Goal: Task Accomplishment & Management: Use online tool/utility

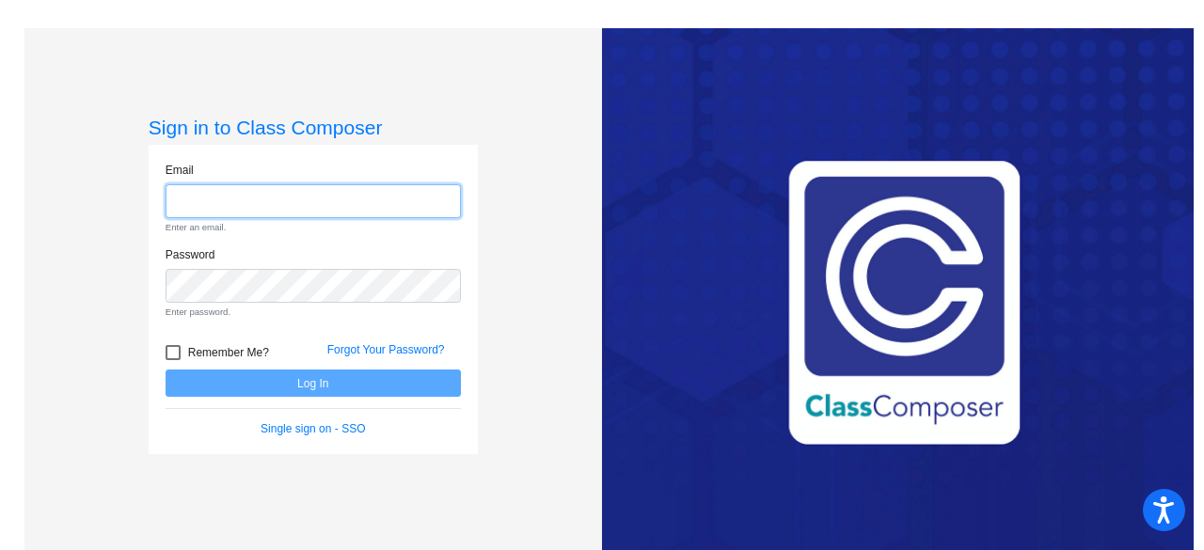
type input "[PERSON_NAME][EMAIL_ADDRESS][PERSON_NAME][DOMAIN_NAME]"
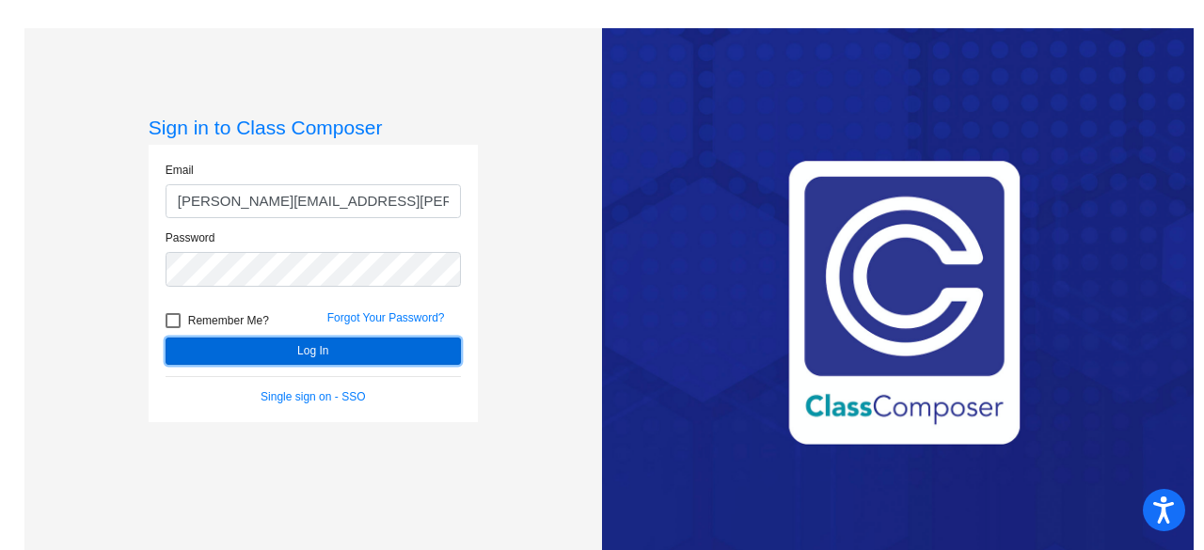
click at [287, 387] on form "Email [PERSON_NAME][EMAIL_ADDRESS][PERSON_NAME][DOMAIN_NAME] Password Remember …" at bounding box center [313, 284] width 295 height 244
click at [235, 350] on button "Log In" at bounding box center [313, 351] width 295 height 27
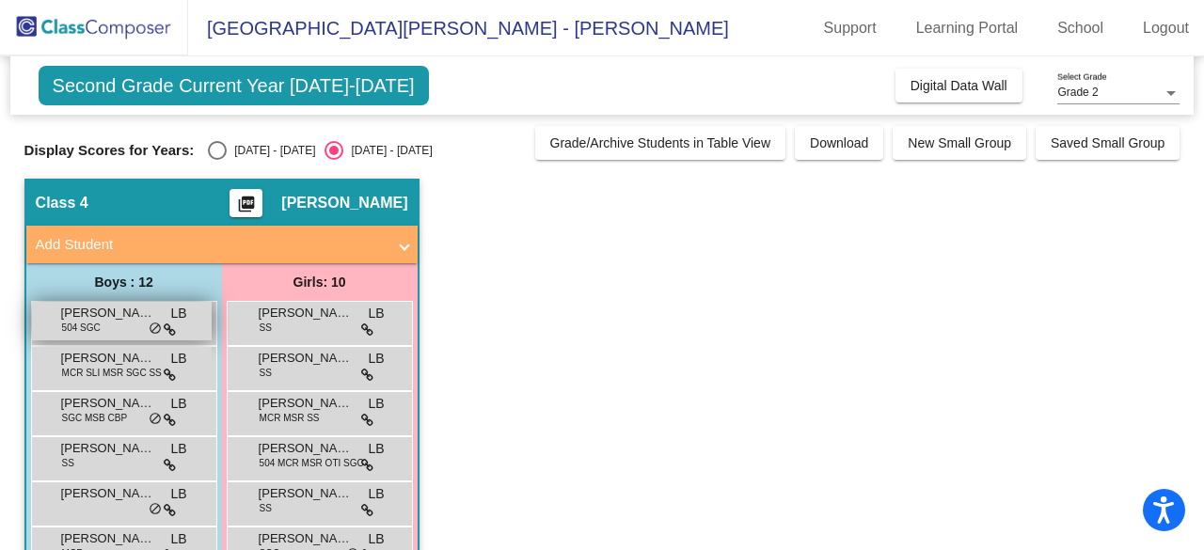
click at [88, 321] on span "504 SGC" at bounding box center [81, 328] width 39 height 14
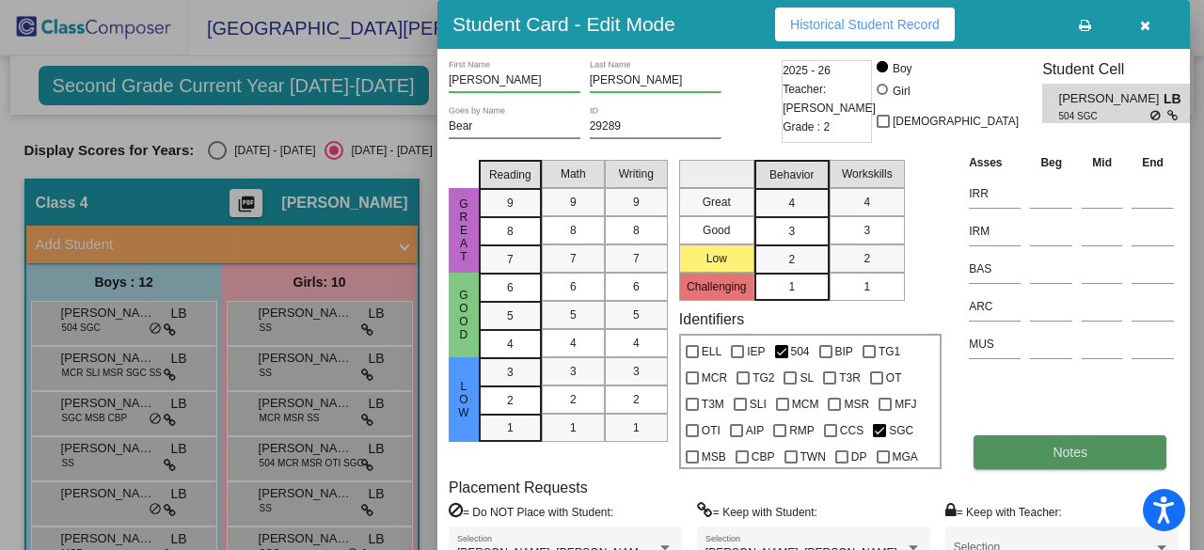
click at [1063, 458] on span "Notes" at bounding box center [1070, 452] width 35 height 15
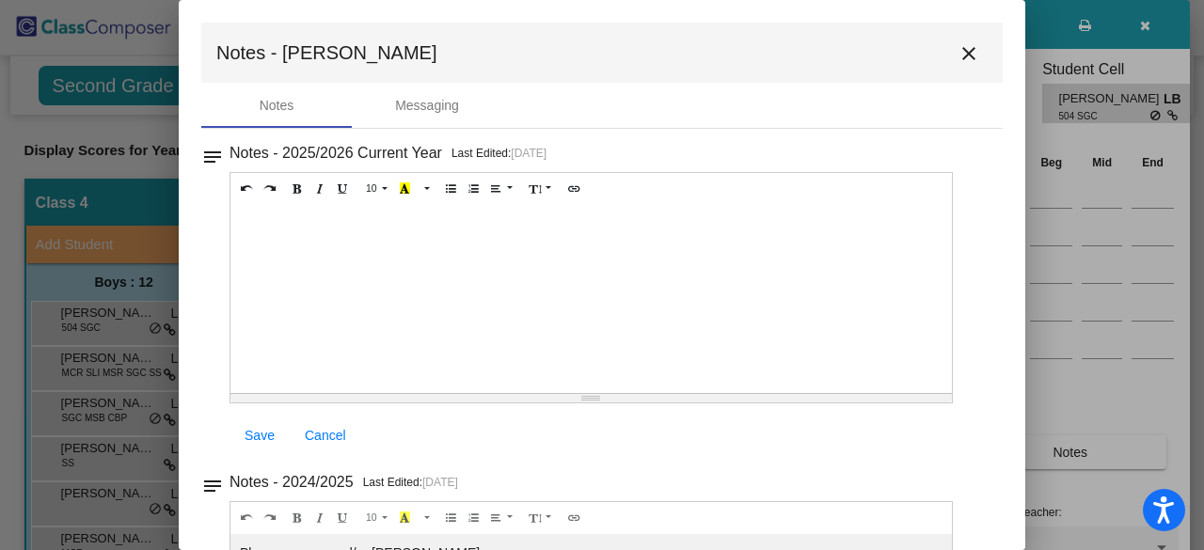
click at [958, 54] on mat-icon "close" at bounding box center [969, 53] width 23 height 23
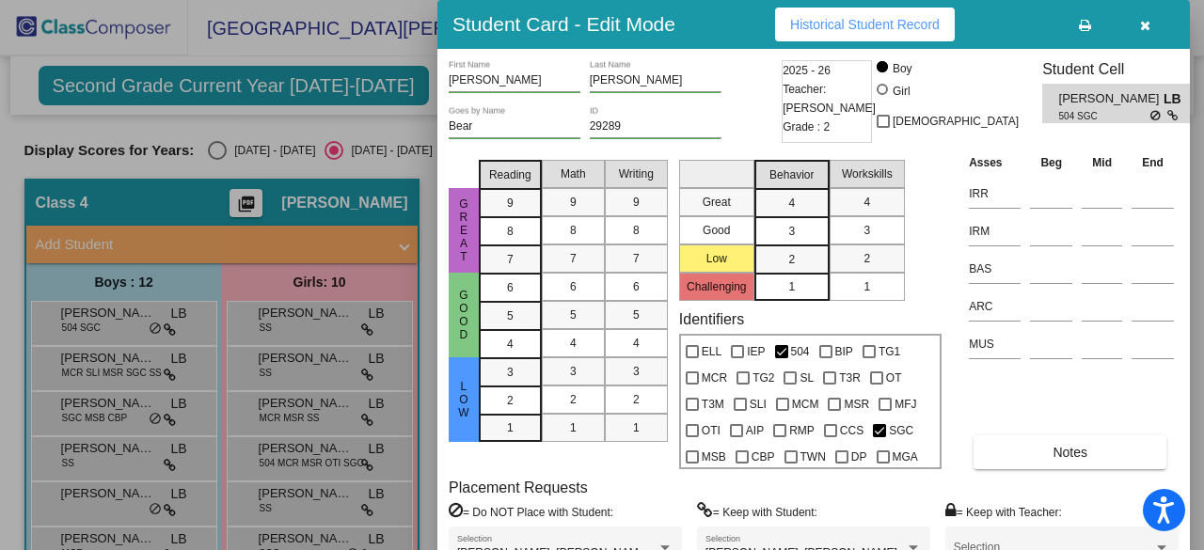
click at [96, 374] on div at bounding box center [602, 275] width 1204 height 550
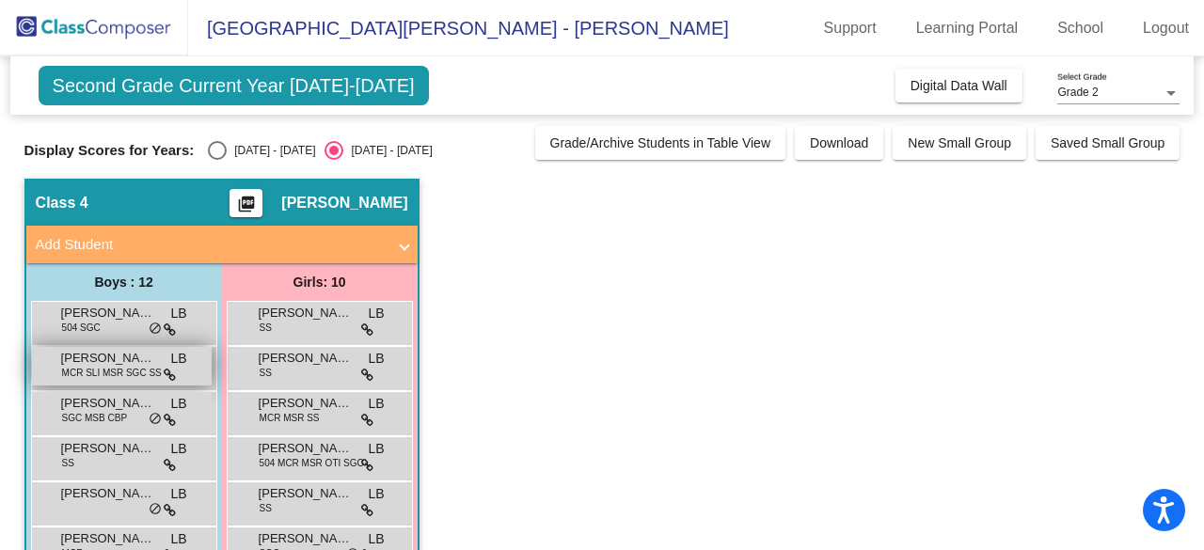
click at [105, 363] on span "[PERSON_NAME]" at bounding box center [108, 358] width 94 height 19
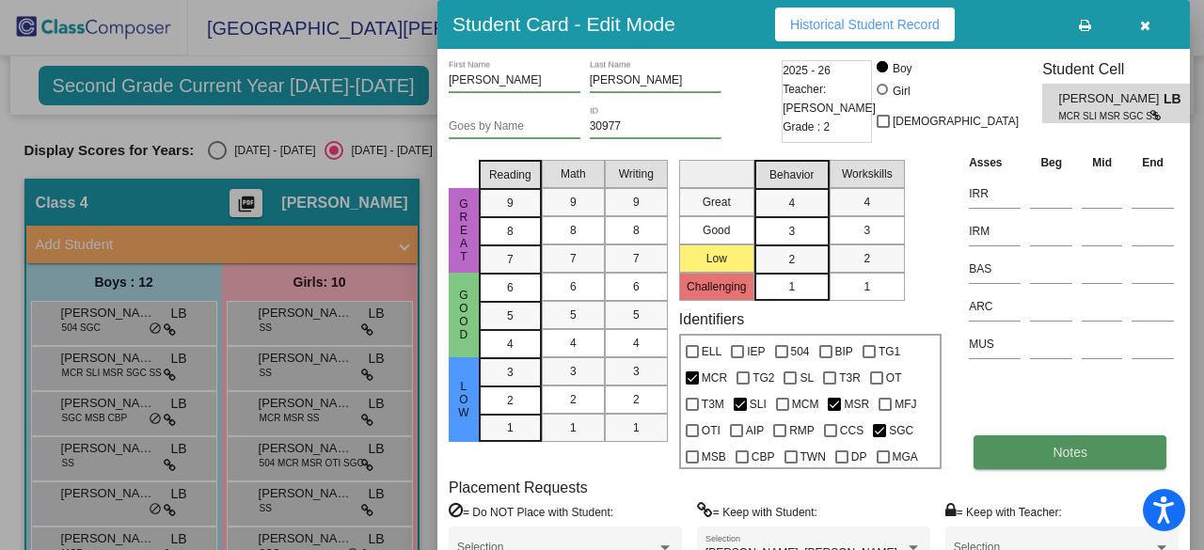
click at [1035, 453] on button "Notes" at bounding box center [1070, 453] width 193 height 34
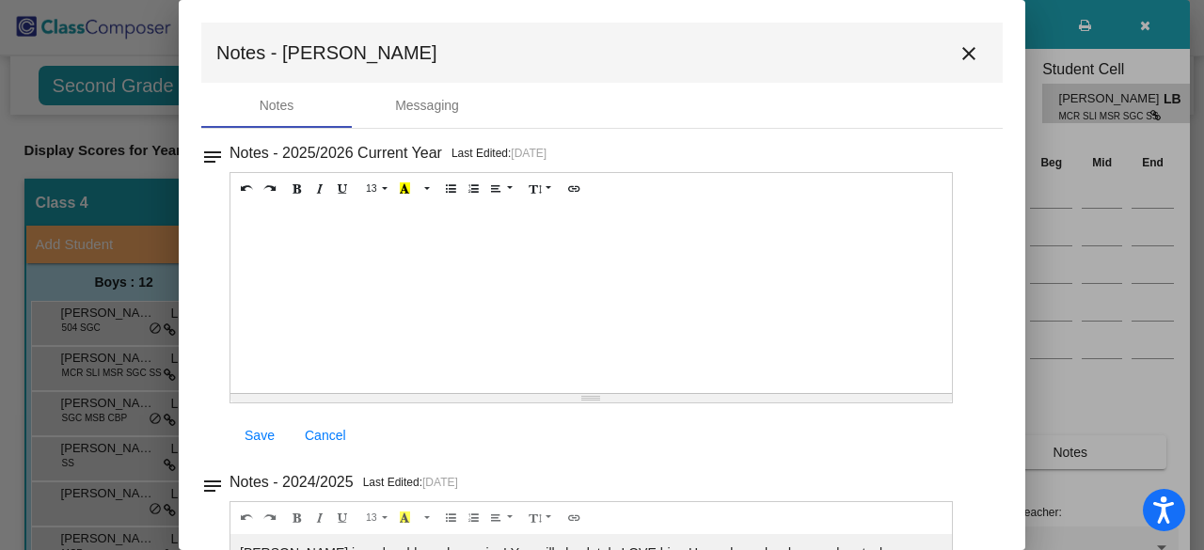
click at [973, 55] on button "close" at bounding box center [969, 53] width 38 height 38
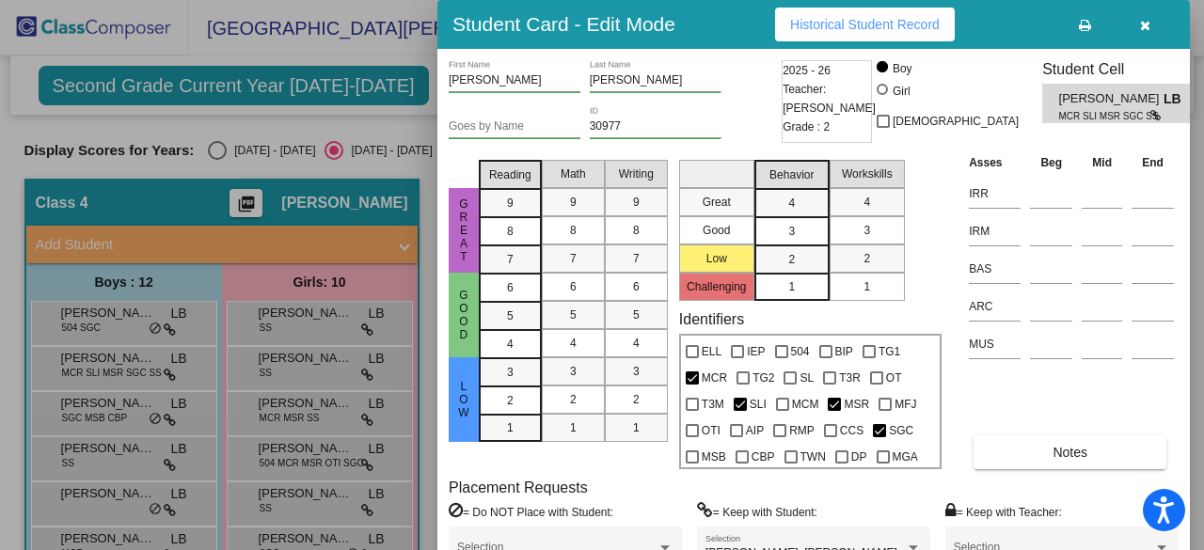
click at [959, 56] on div "[PERSON_NAME] First Name [PERSON_NAME] Last Name Goes by Name 30977 ID 2025 - 2…" at bounding box center [814, 339] width 753 height 581
click at [83, 415] on div at bounding box center [602, 275] width 1204 height 550
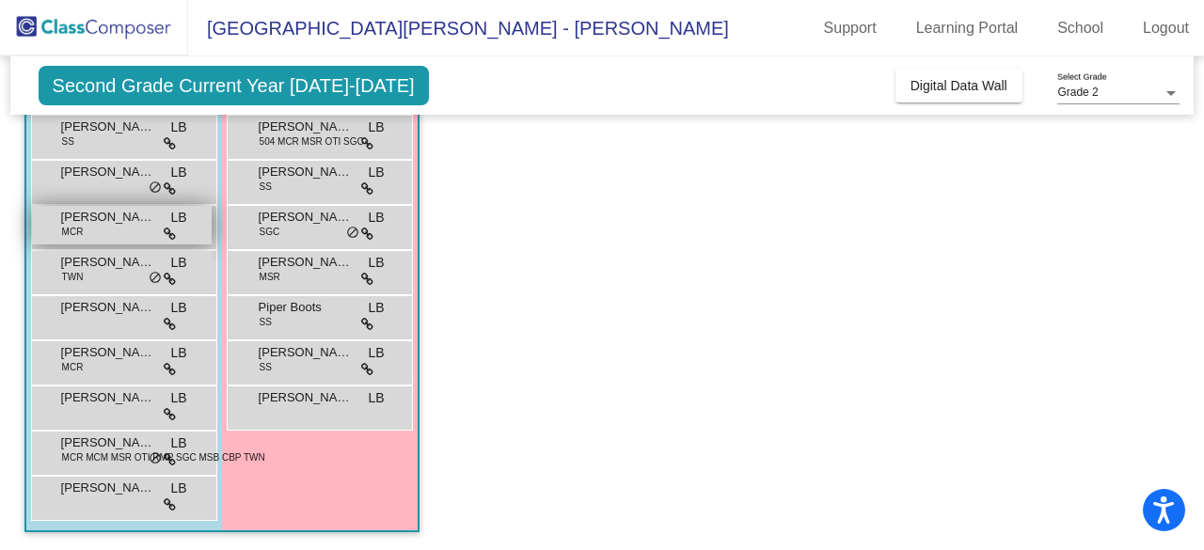
scroll to position [134, 0]
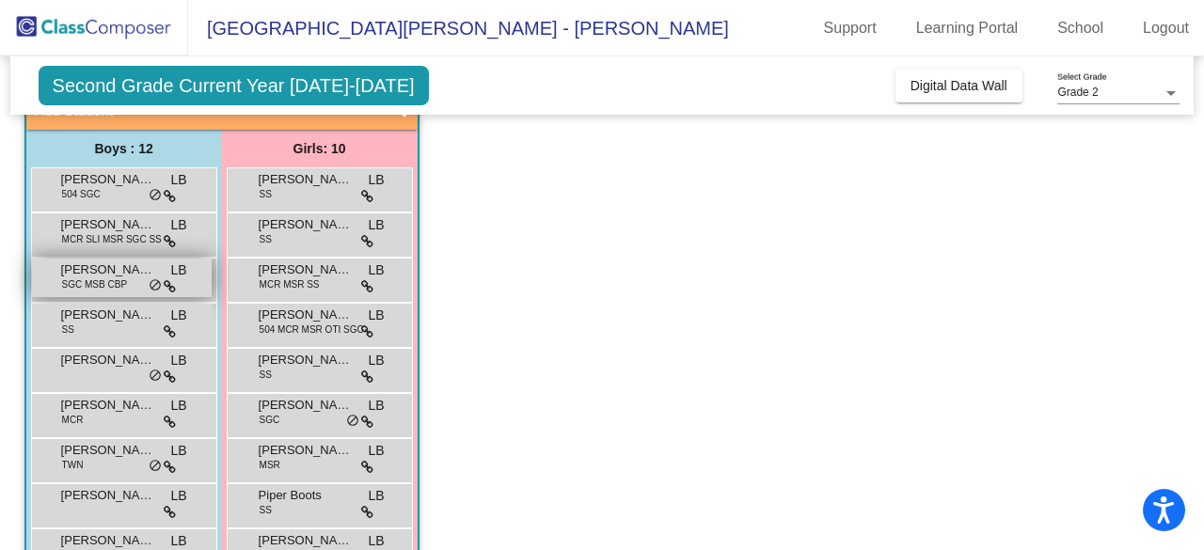
click at [111, 281] on span "SGC MSB CBP" at bounding box center [94, 285] width 65 height 14
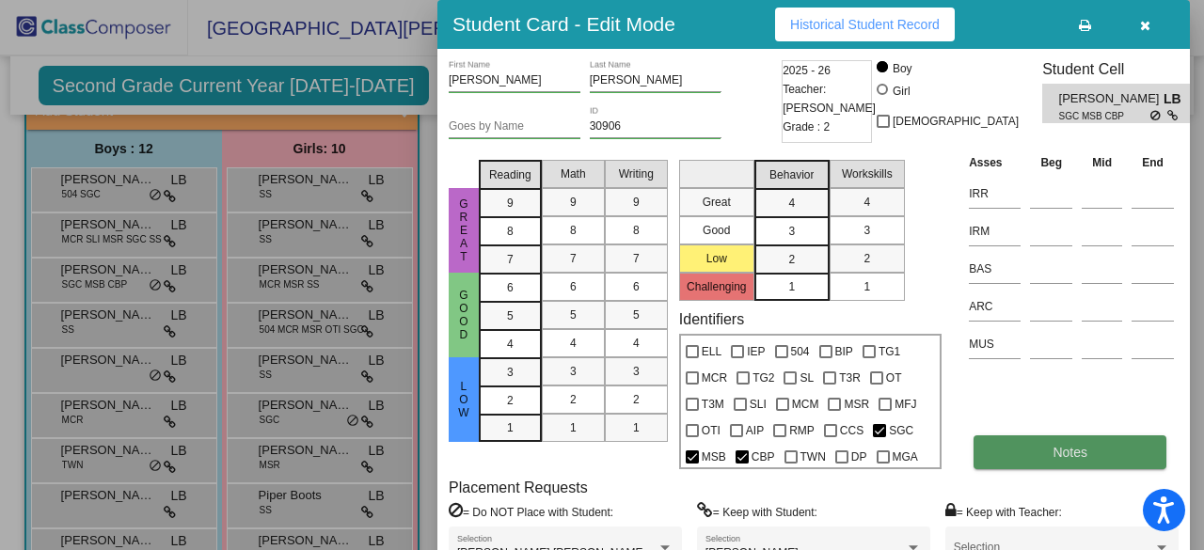
click at [1042, 453] on button "Notes" at bounding box center [1070, 453] width 193 height 34
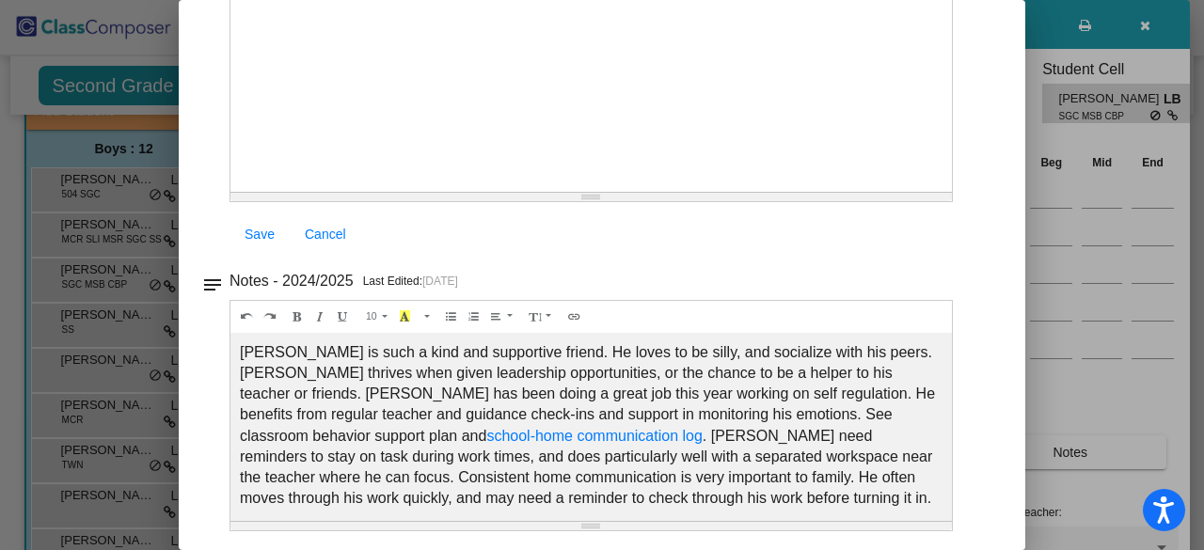
scroll to position [0, 0]
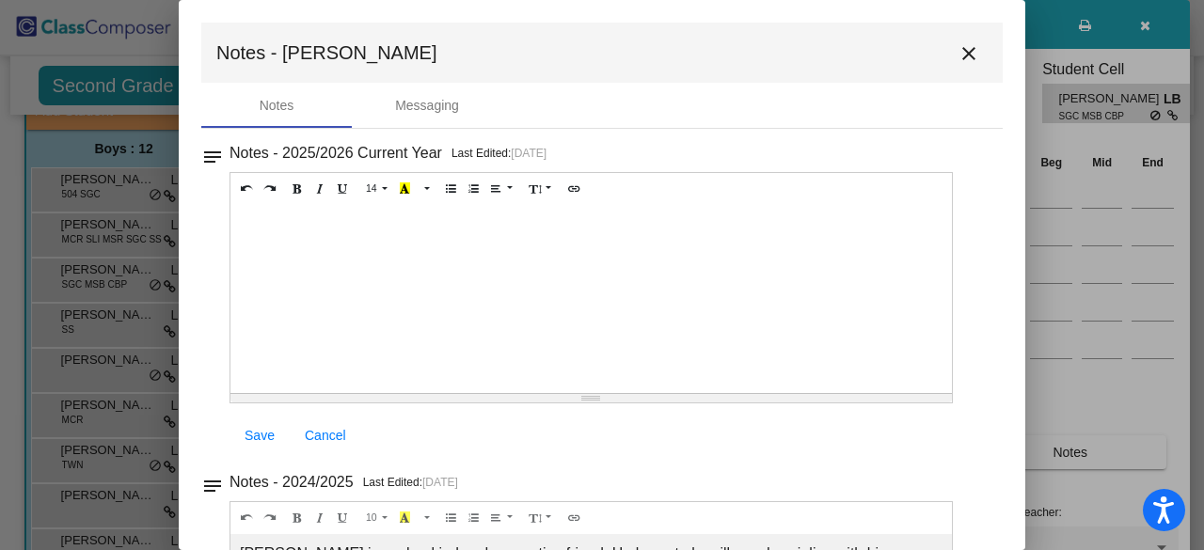
click at [962, 55] on mat-icon "close" at bounding box center [969, 53] width 23 height 23
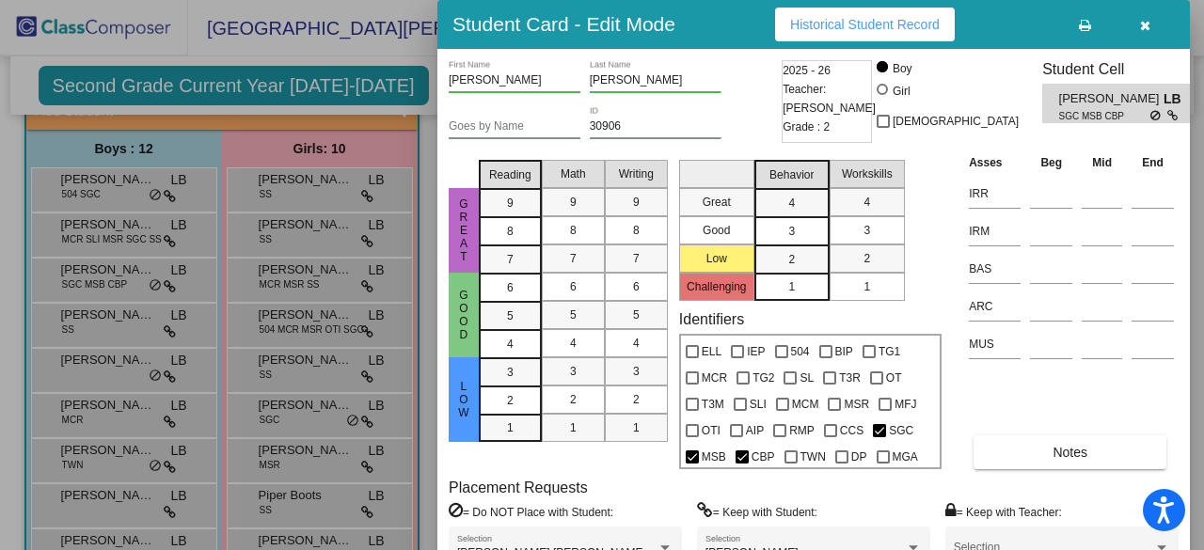
click at [96, 328] on div at bounding box center [602, 275] width 1204 height 550
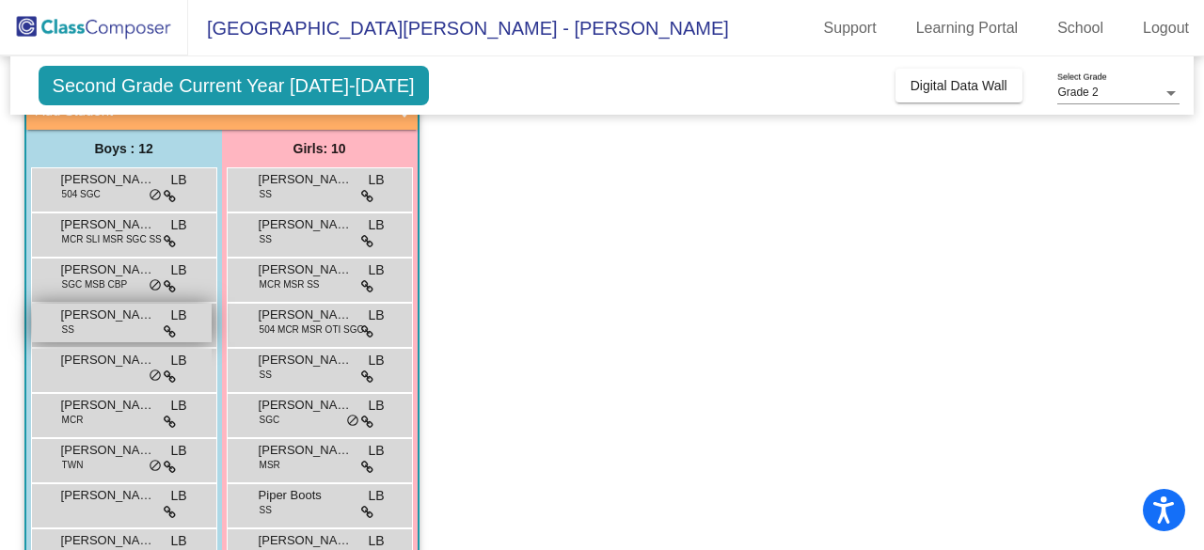
click at [104, 321] on span "[PERSON_NAME]" at bounding box center [108, 315] width 94 height 19
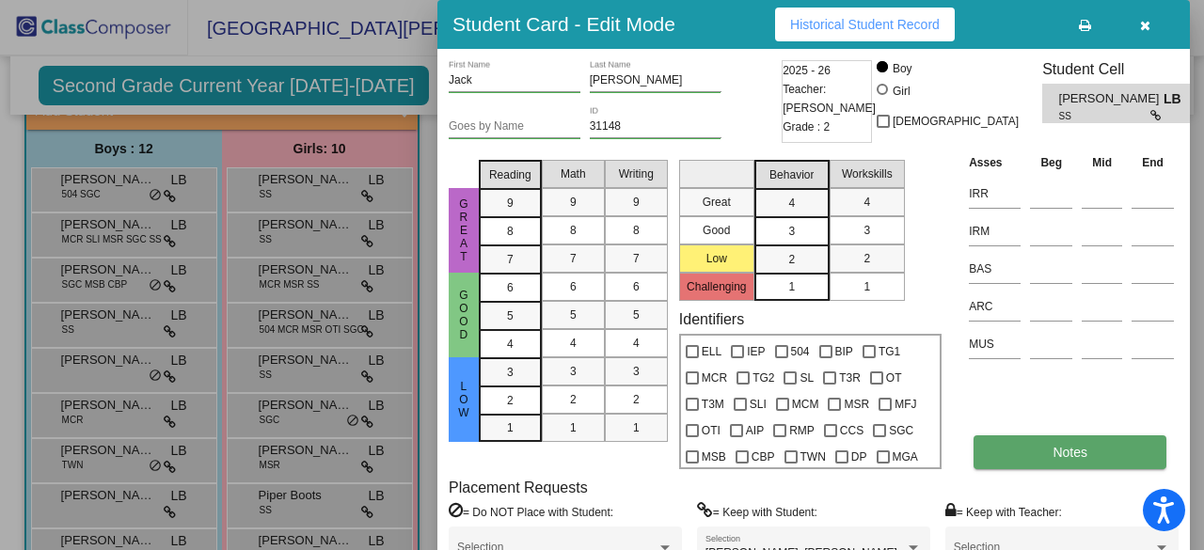
click at [1074, 457] on span "Notes" at bounding box center [1070, 452] width 35 height 15
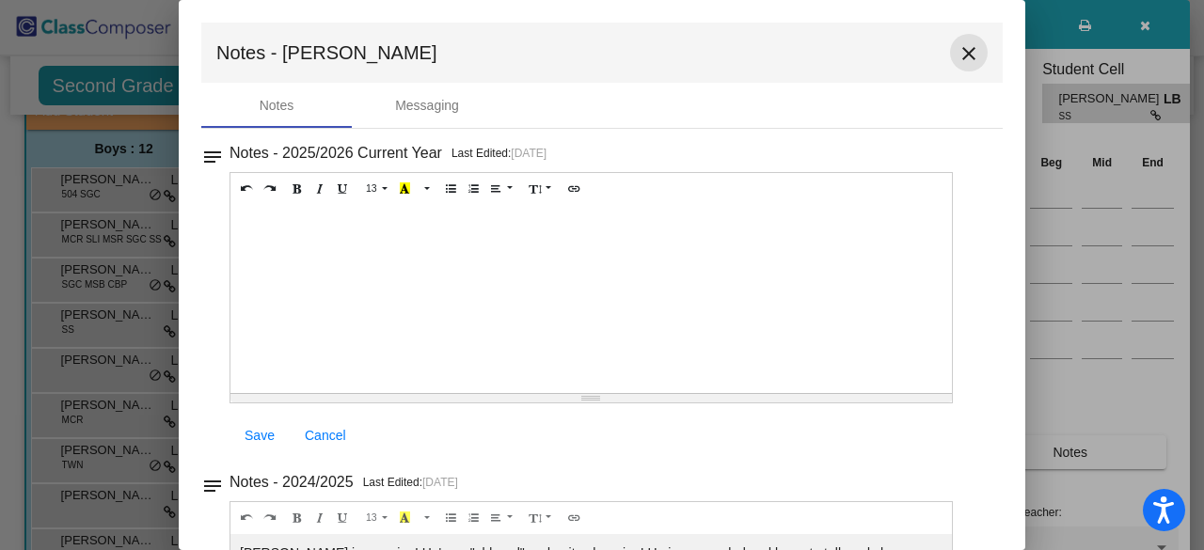
click at [964, 56] on mat-icon "close" at bounding box center [969, 53] width 23 height 23
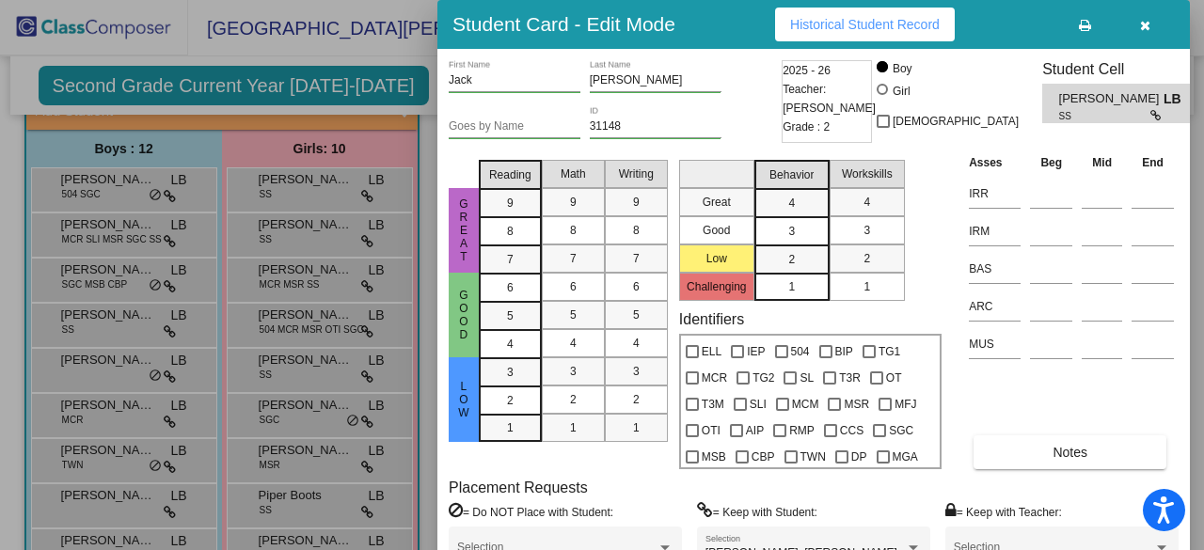
click at [110, 378] on div at bounding box center [602, 275] width 1204 height 550
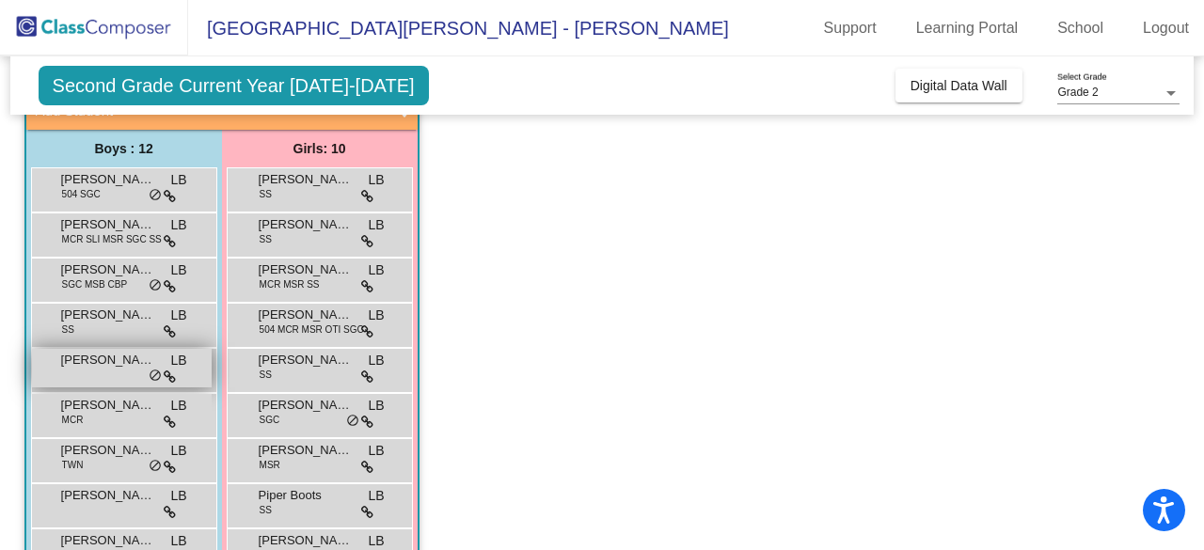
click at [113, 372] on div "[PERSON_NAME] LB lock do_not_disturb_alt" at bounding box center [122, 368] width 180 height 39
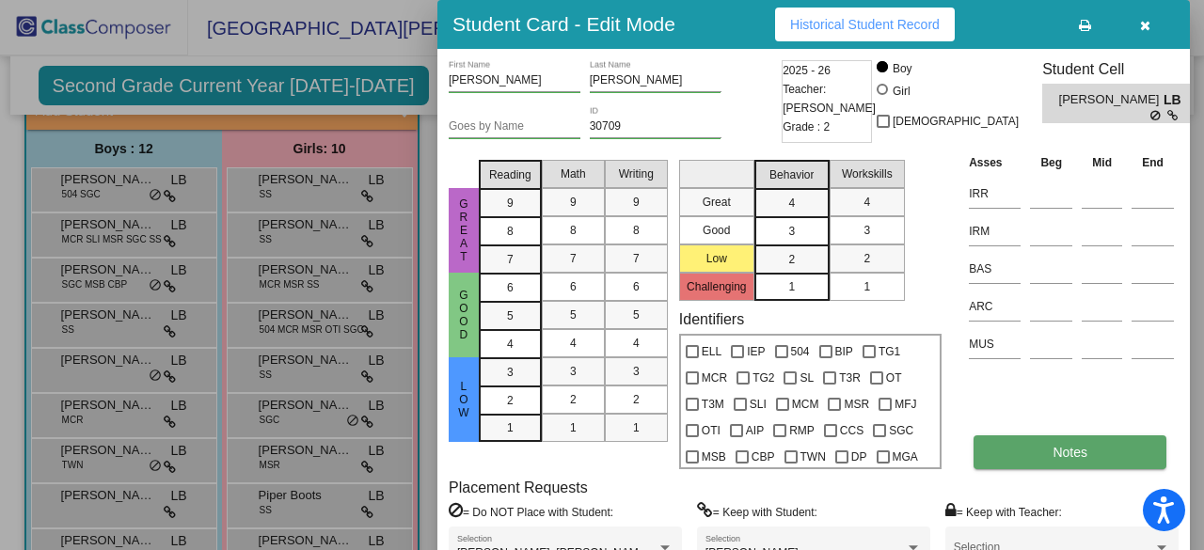
click at [1075, 441] on button "Notes" at bounding box center [1070, 453] width 193 height 34
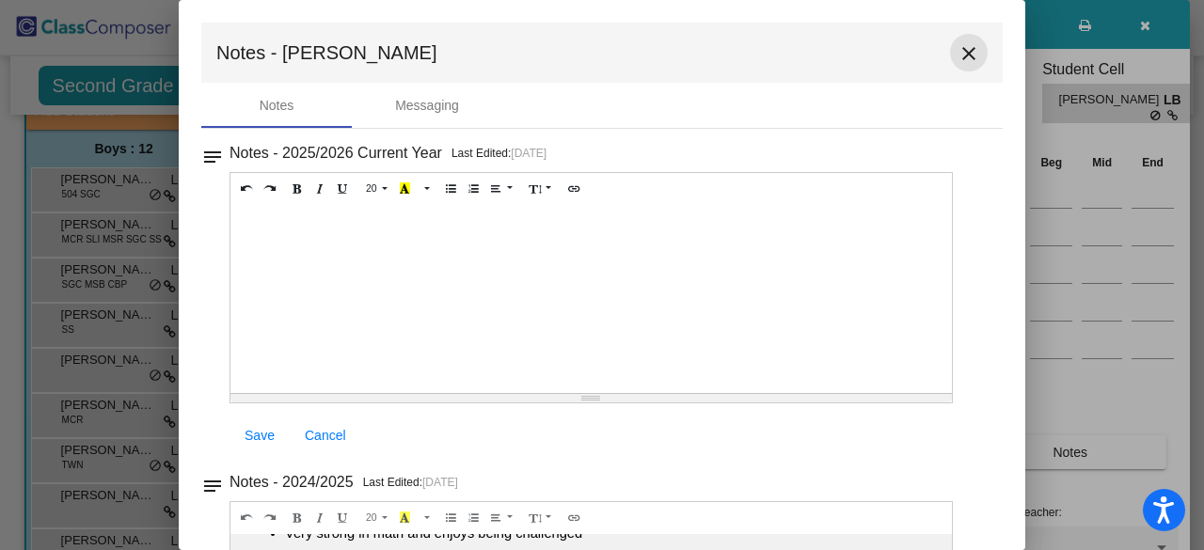
click at [965, 57] on mat-icon "close" at bounding box center [969, 53] width 23 height 23
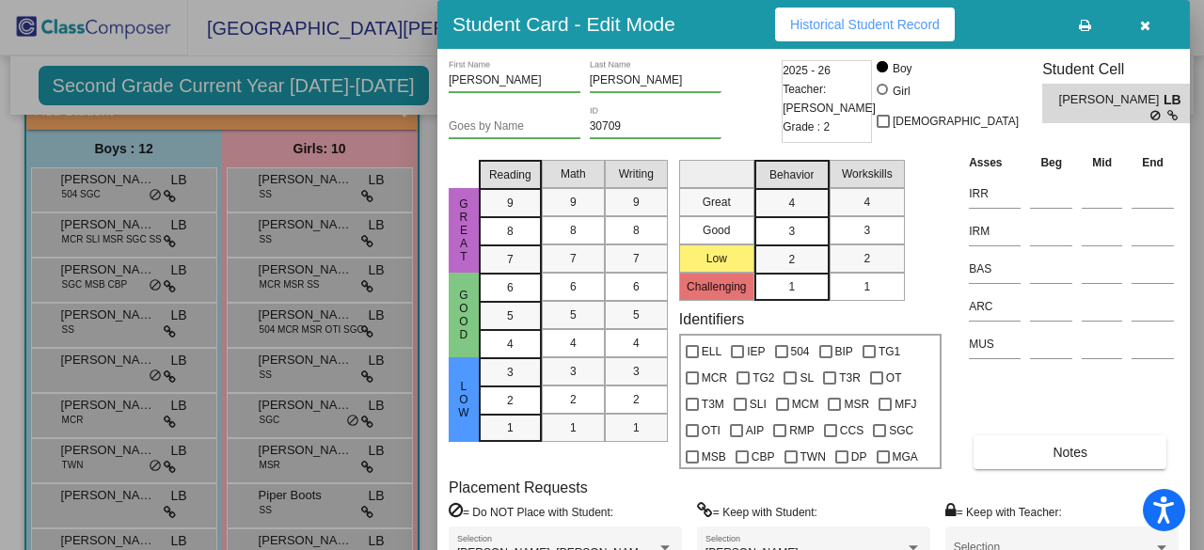
click at [113, 417] on div at bounding box center [602, 275] width 1204 height 550
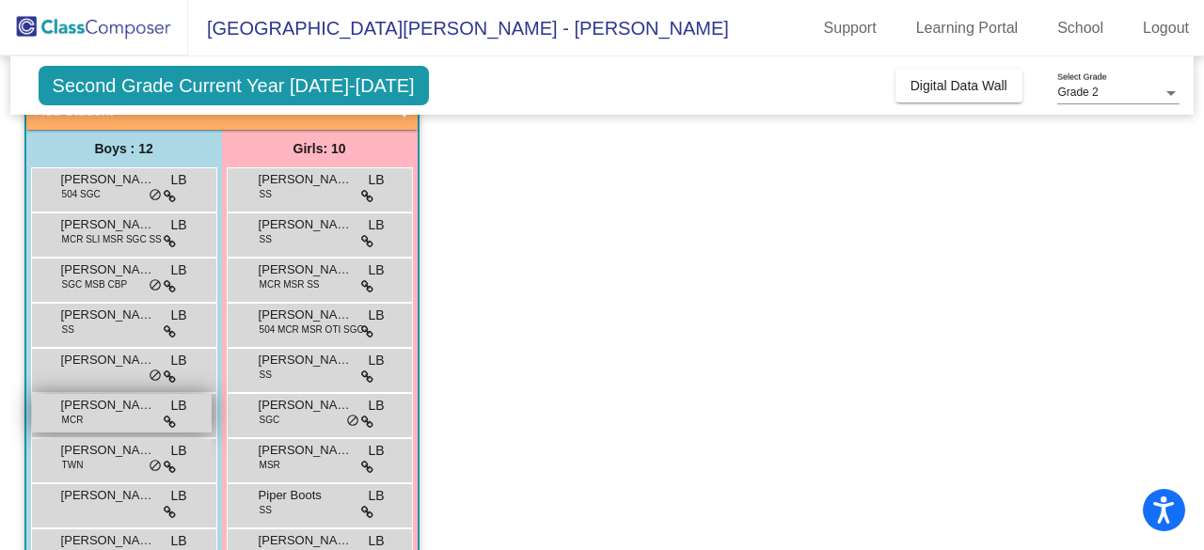
click at [116, 417] on div "[PERSON_NAME] MCR LB lock do_not_disturb_alt" at bounding box center [122, 413] width 180 height 39
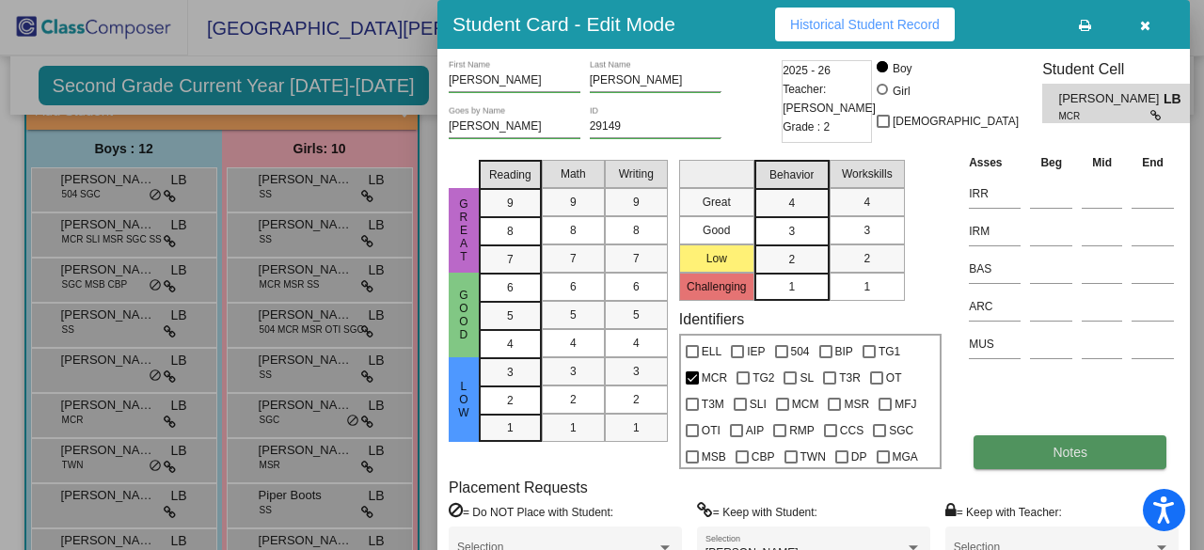
click at [1069, 458] on span "Notes" at bounding box center [1070, 452] width 35 height 15
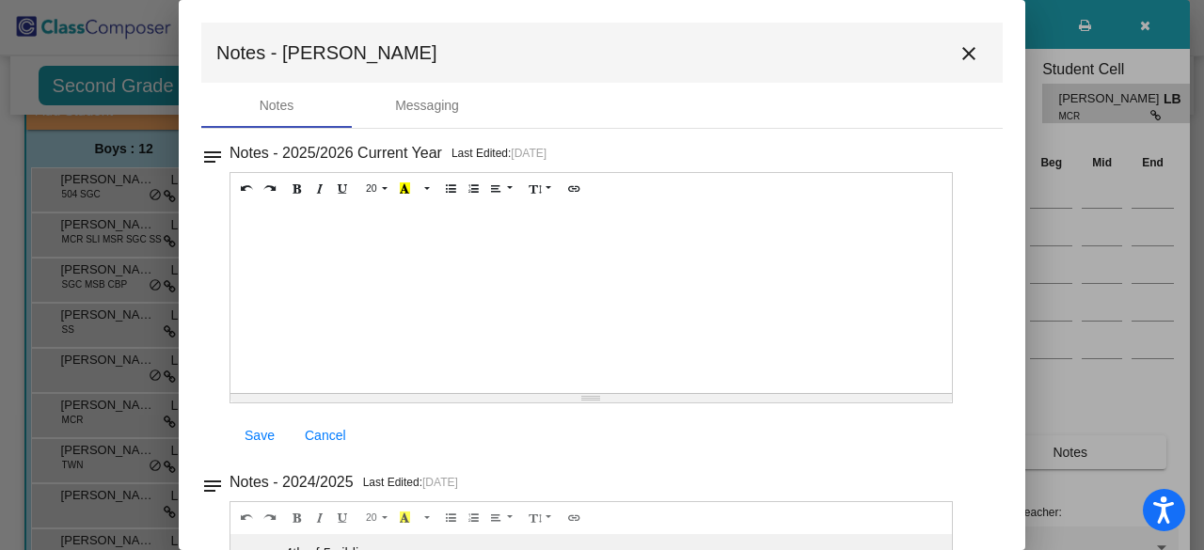
click at [958, 55] on mat-icon "close" at bounding box center [969, 53] width 23 height 23
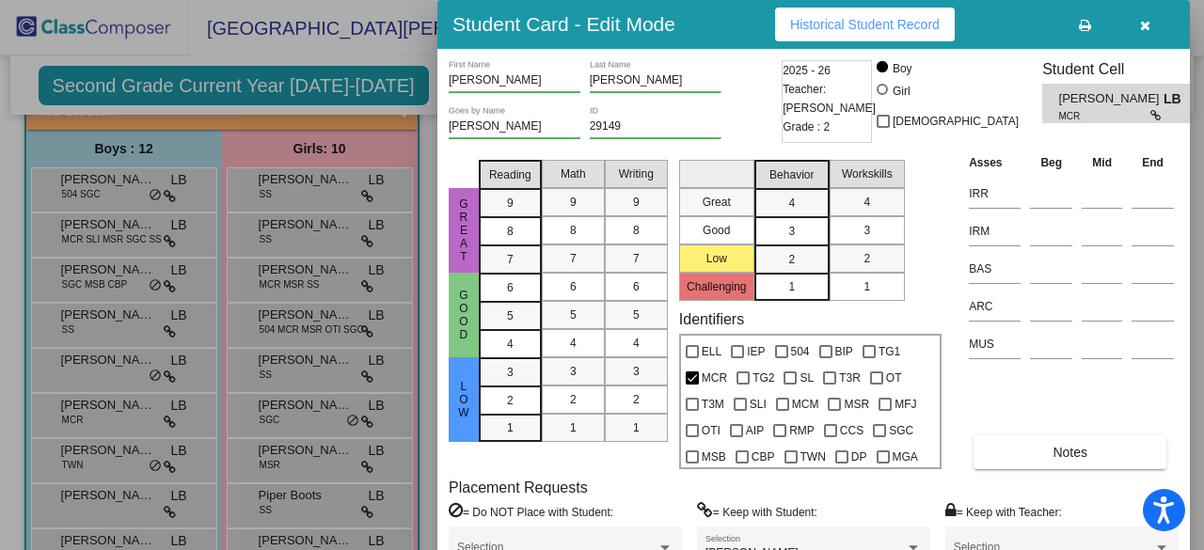
click at [119, 462] on div at bounding box center [602, 275] width 1204 height 550
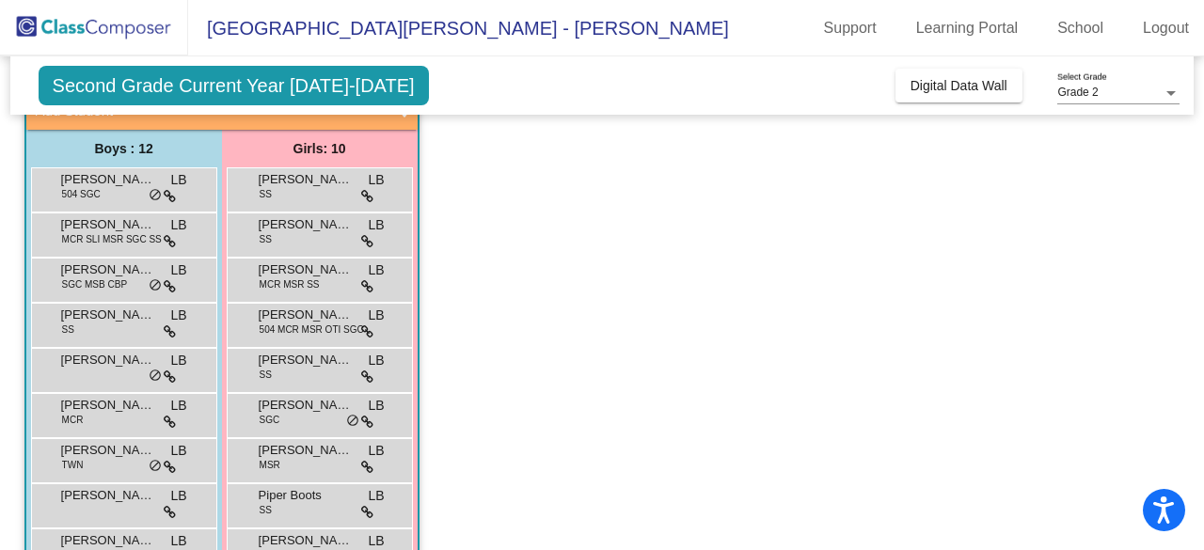
click at [303, 86] on span "Second Grade Current Year [DATE]-[DATE]" at bounding box center [234, 86] width 390 height 40
click at [1144, 96] on div "Grade 2" at bounding box center [1110, 93] width 105 height 13
click at [1123, 97] on span "Grade 2" at bounding box center [1119, 93] width 122 height 34
click at [79, 466] on span "TWN" at bounding box center [73, 465] width 22 height 14
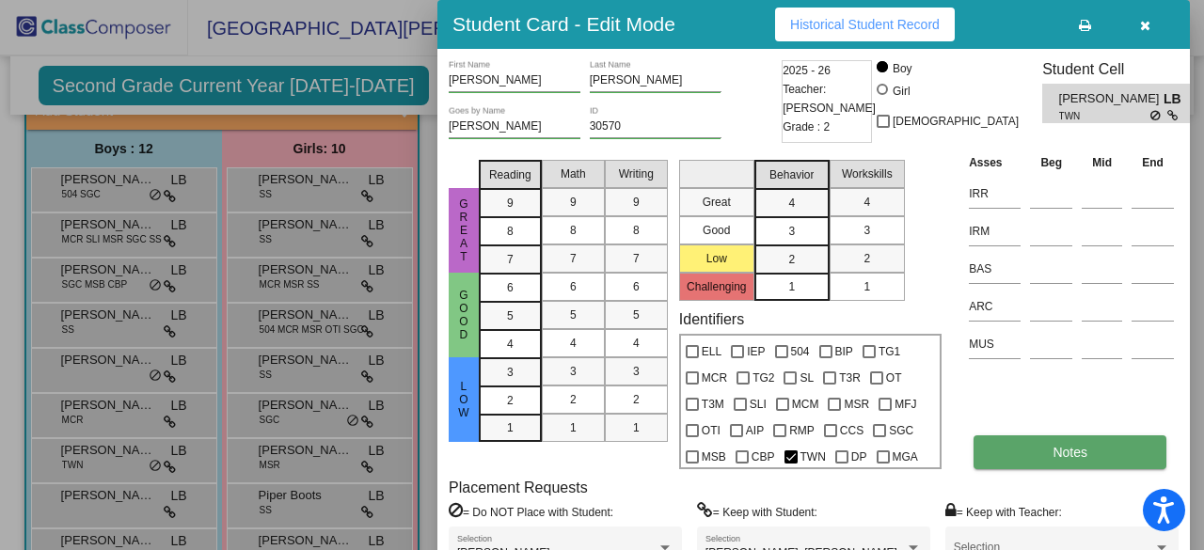
click at [1028, 445] on button "Notes" at bounding box center [1070, 453] width 193 height 34
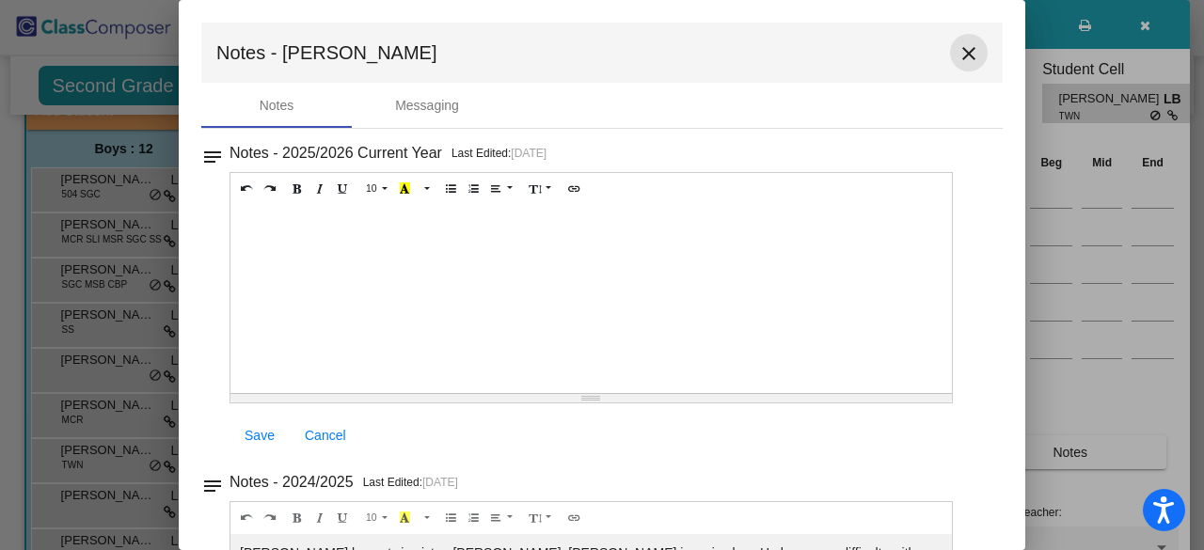
click at [960, 52] on mat-icon "close" at bounding box center [969, 53] width 23 height 23
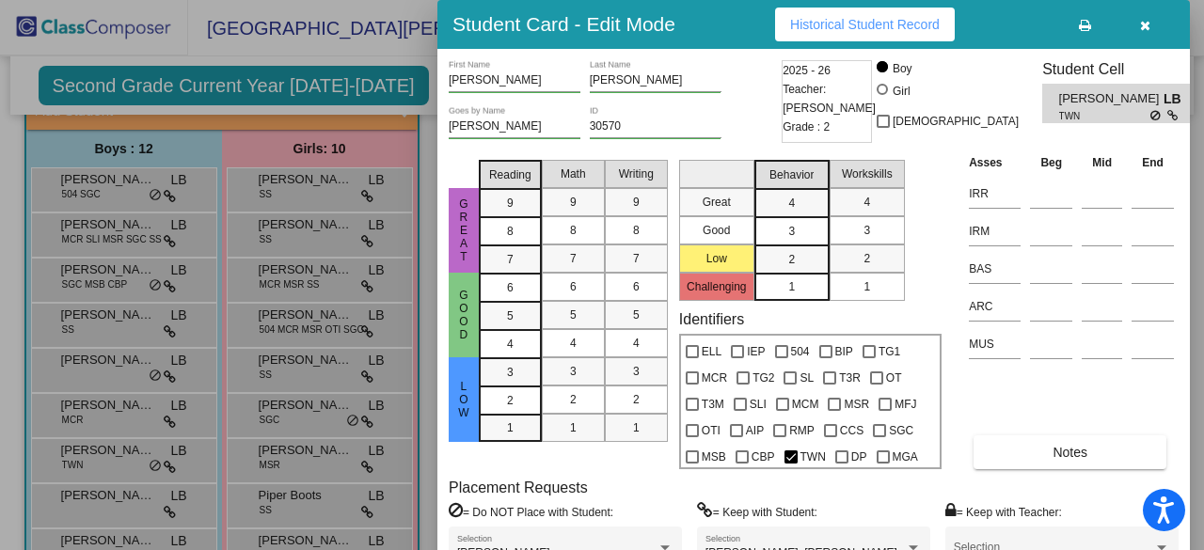
click at [115, 500] on div at bounding box center [602, 275] width 1204 height 550
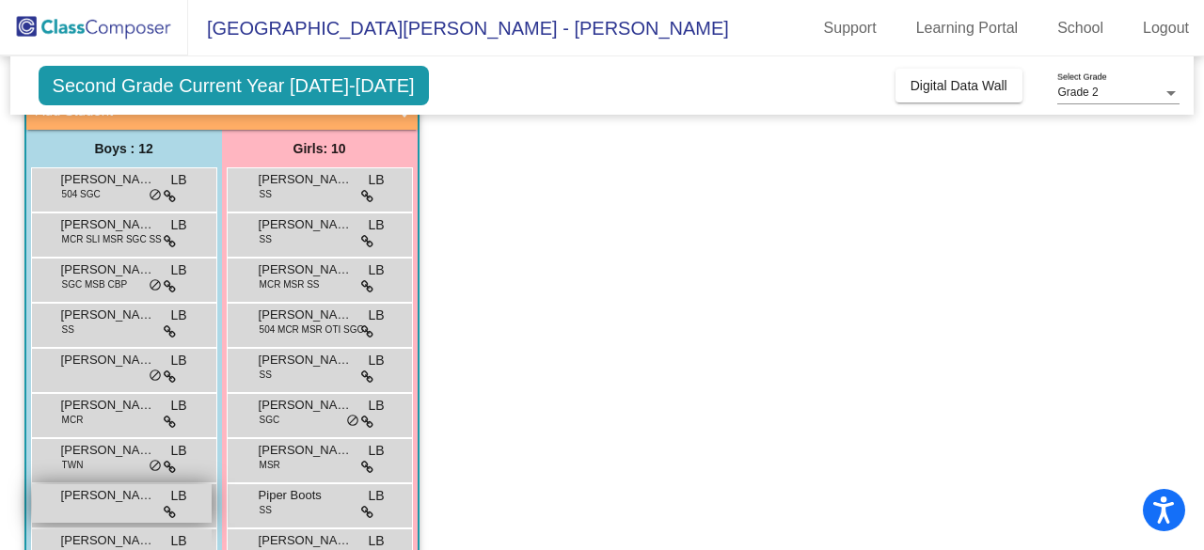
click at [116, 501] on span "[PERSON_NAME]" at bounding box center [108, 495] width 94 height 19
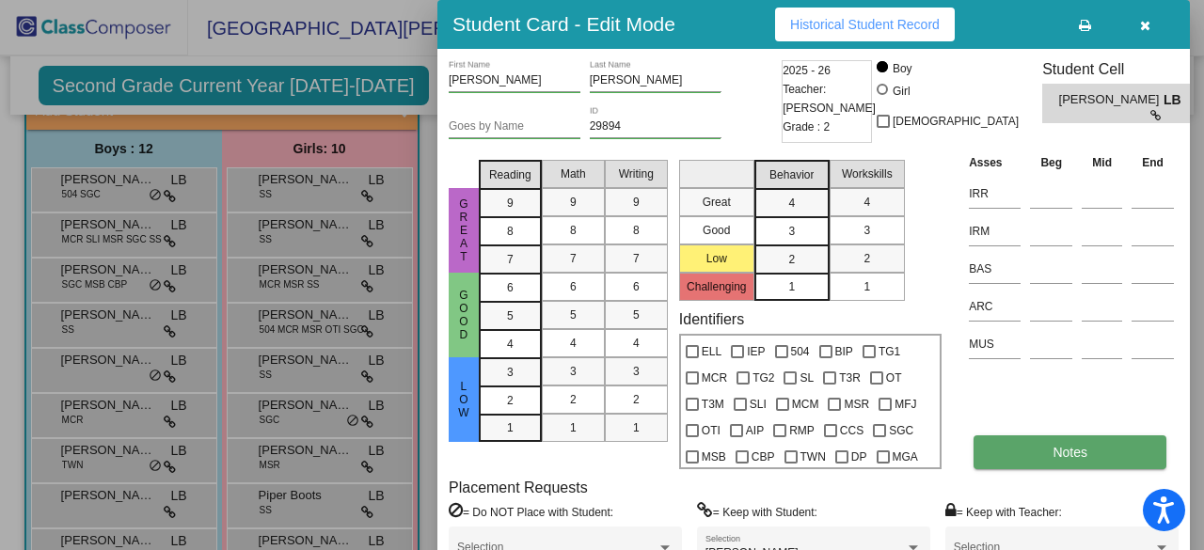
click at [1046, 451] on button "Notes" at bounding box center [1070, 453] width 193 height 34
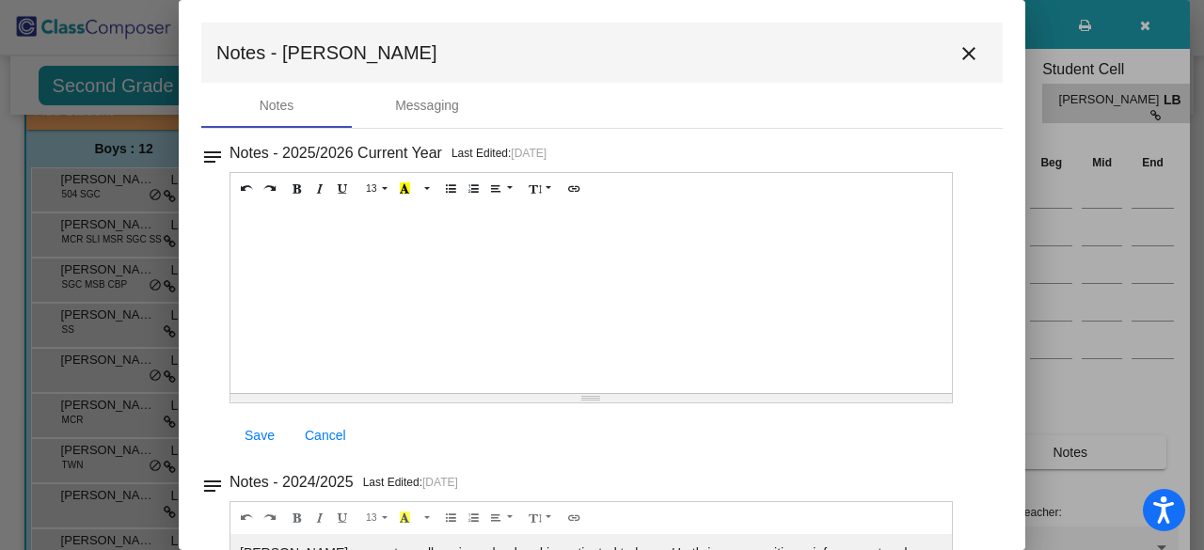
click at [964, 59] on mat-icon "close" at bounding box center [969, 53] width 23 height 23
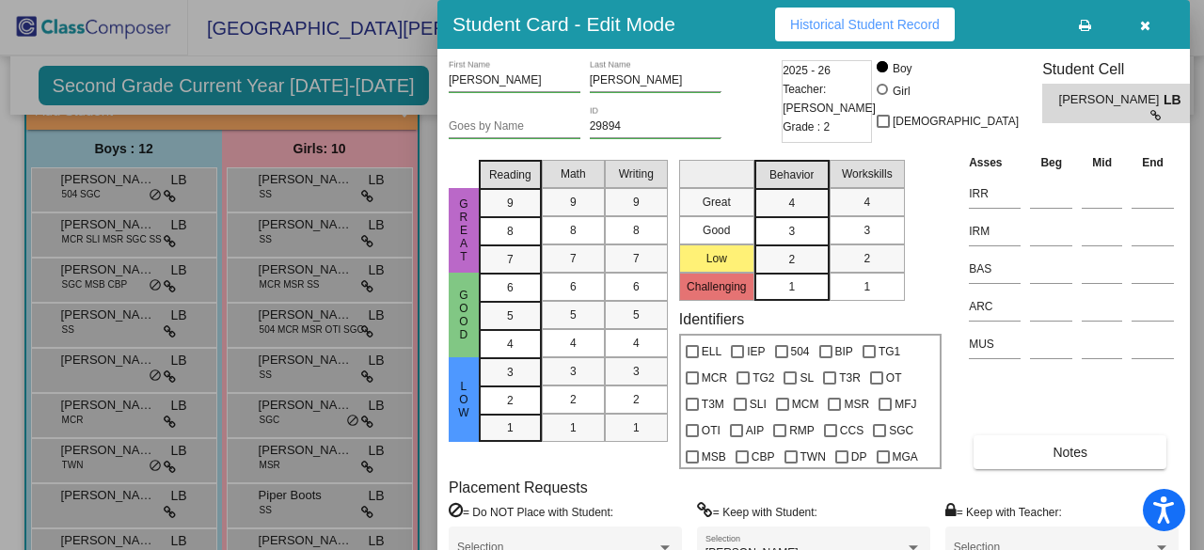
click at [122, 533] on div at bounding box center [602, 275] width 1204 height 550
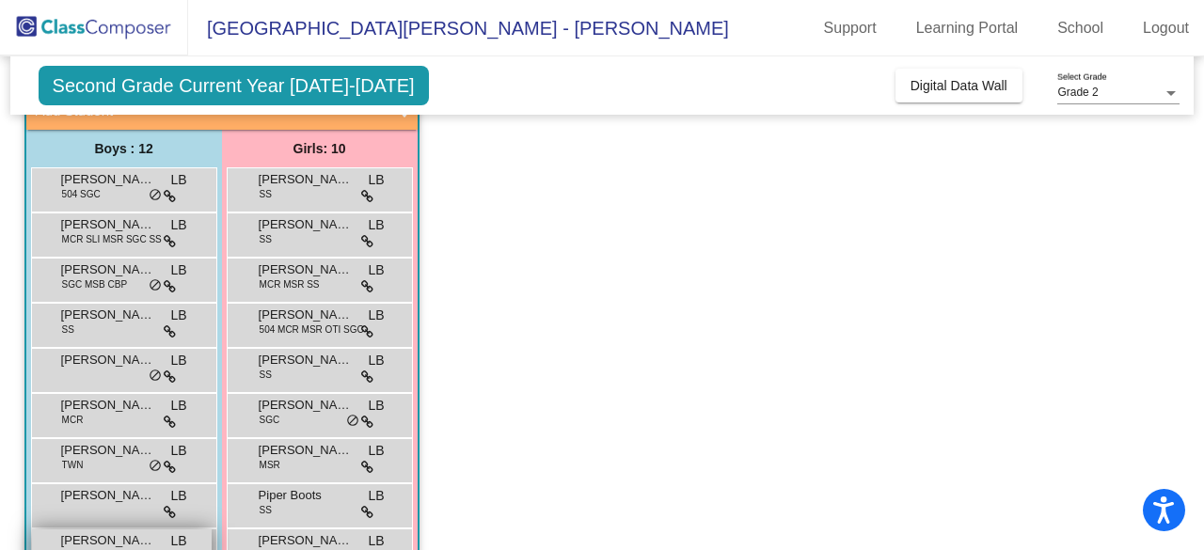
click at [117, 542] on span "[PERSON_NAME]" at bounding box center [108, 541] width 94 height 19
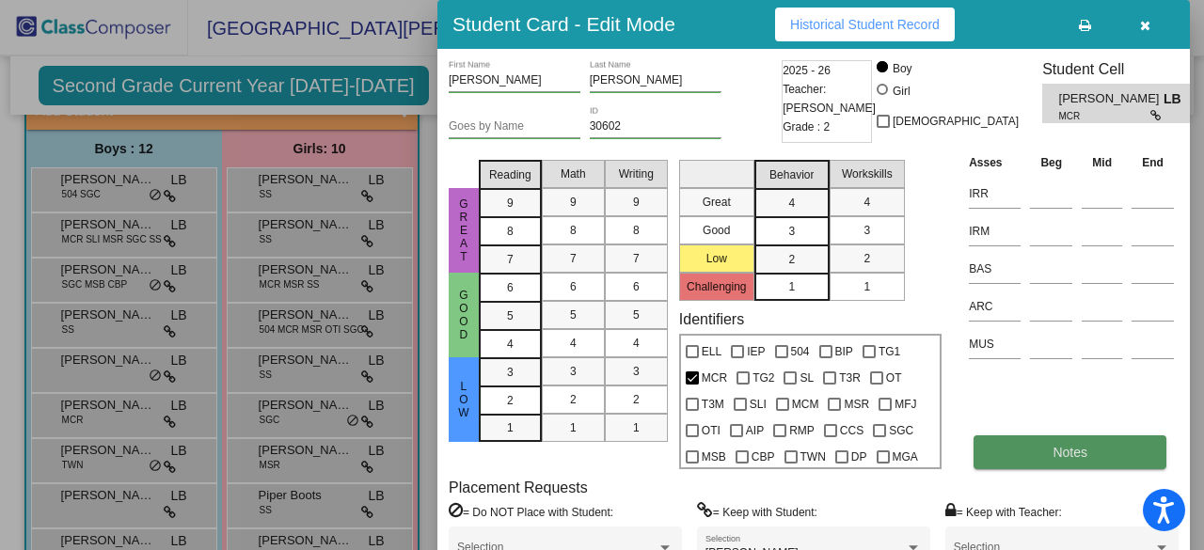
click at [1053, 452] on span "Notes" at bounding box center [1070, 452] width 35 height 15
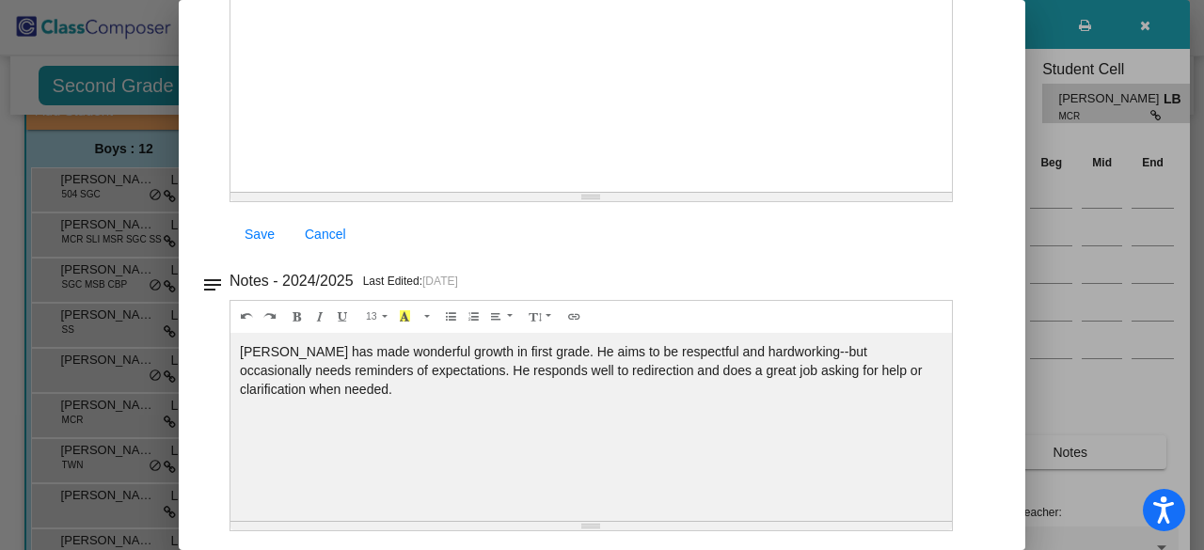
scroll to position [13, 0]
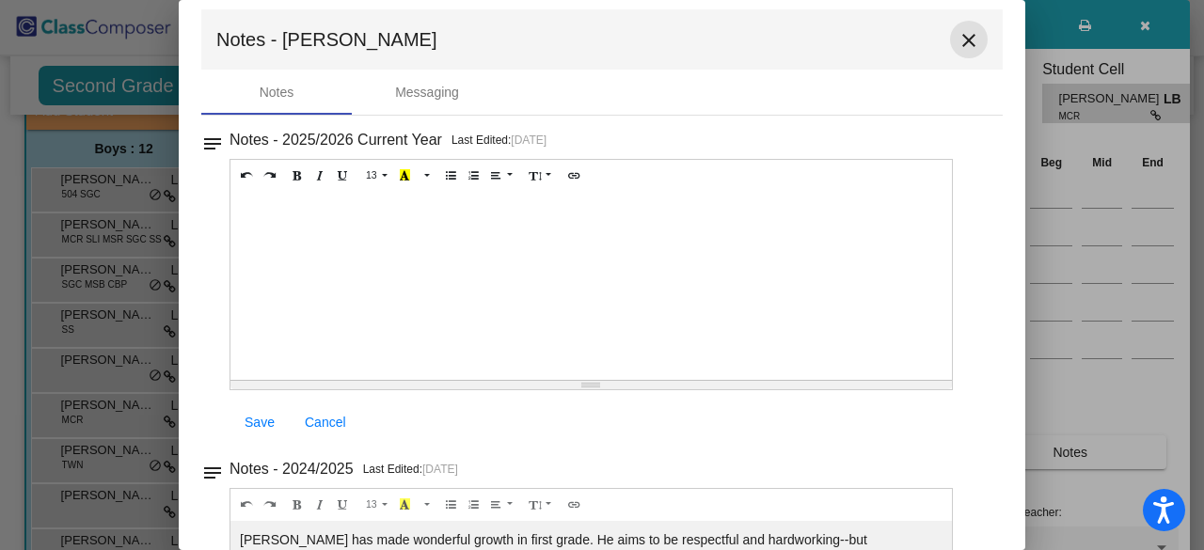
click at [961, 36] on mat-icon "close" at bounding box center [969, 40] width 23 height 23
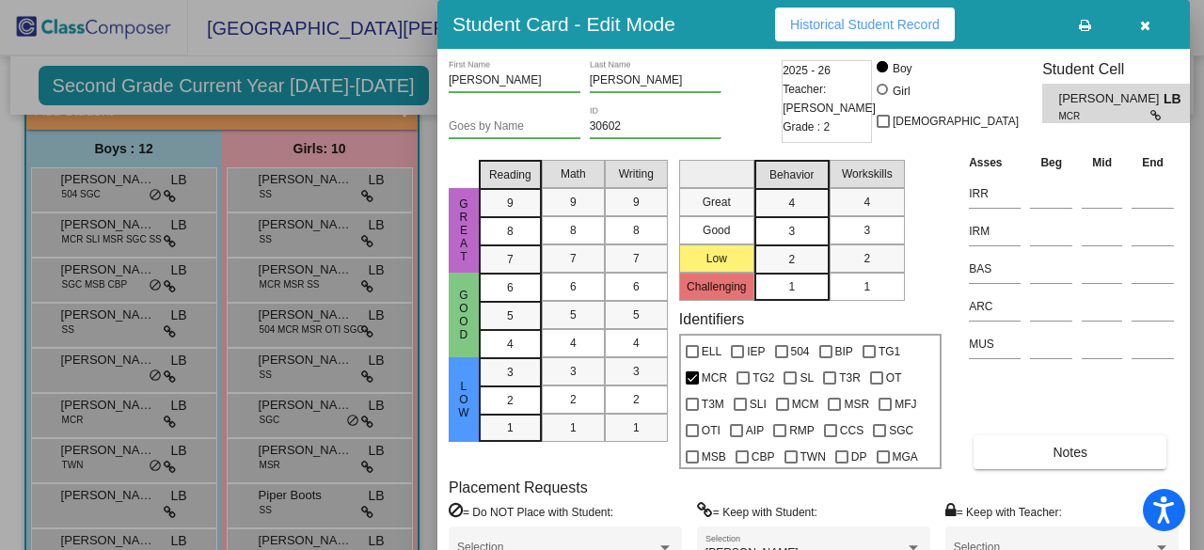
click at [199, 352] on div at bounding box center [602, 275] width 1204 height 550
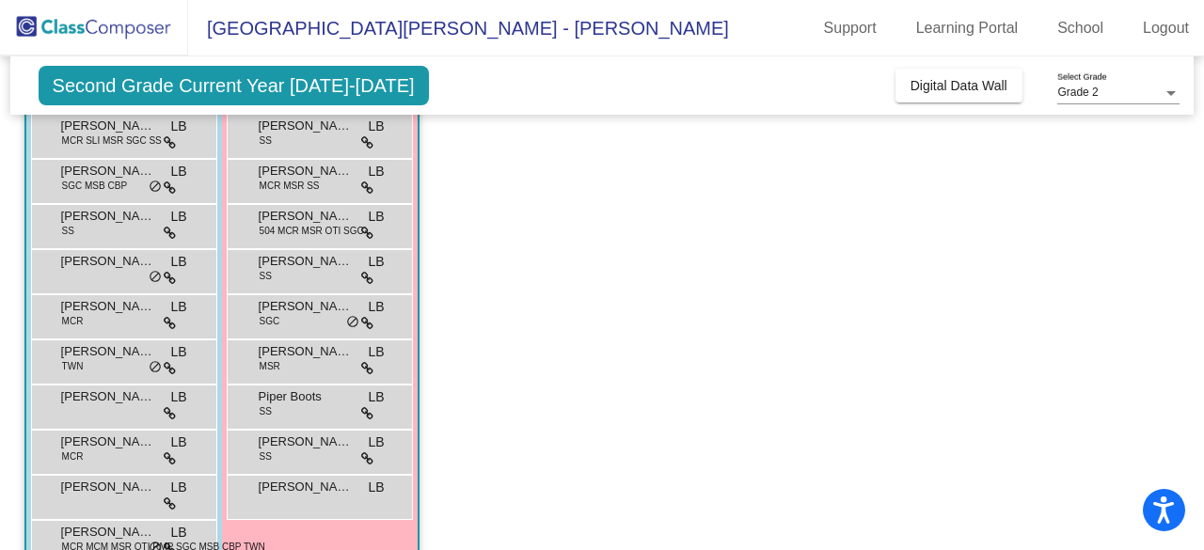
scroll to position [322, 0]
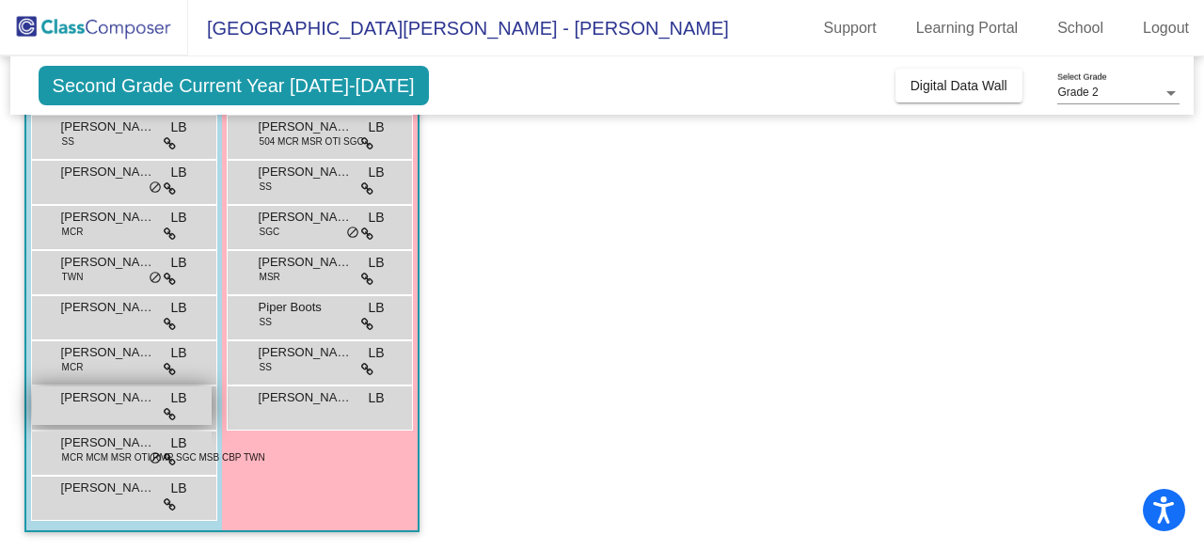
click at [132, 411] on div "[PERSON_NAME] LB lock do_not_disturb_alt" at bounding box center [122, 406] width 180 height 39
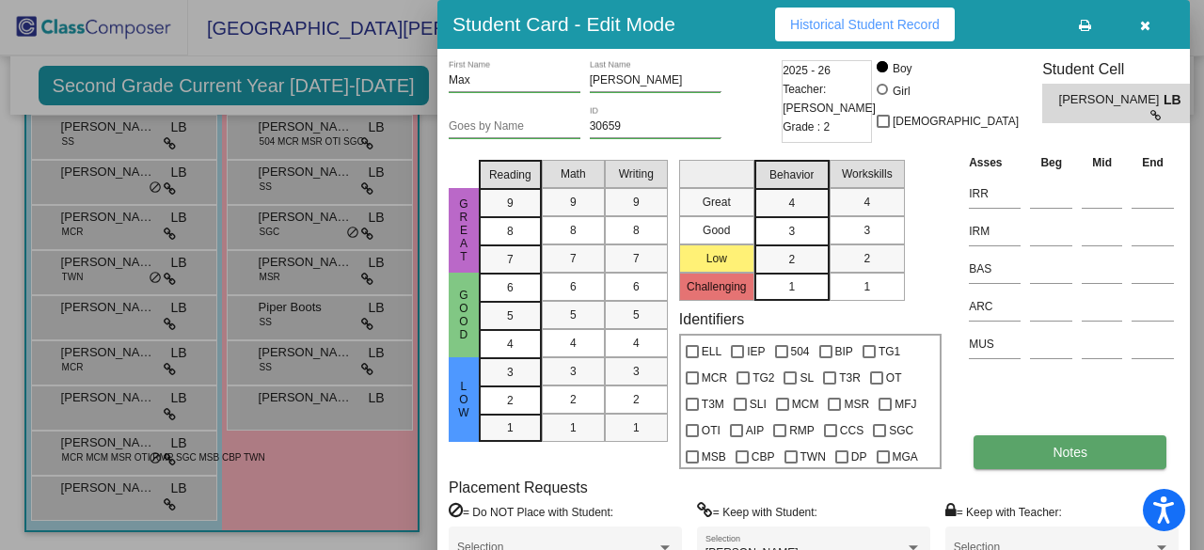
click at [1045, 453] on button "Notes" at bounding box center [1070, 453] width 193 height 34
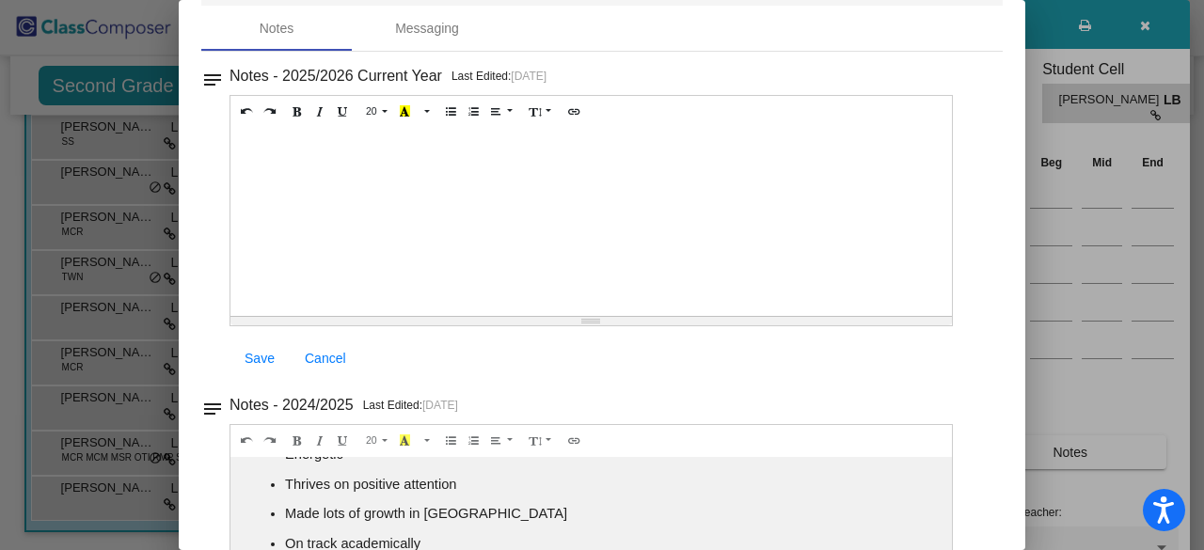
scroll to position [0, 0]
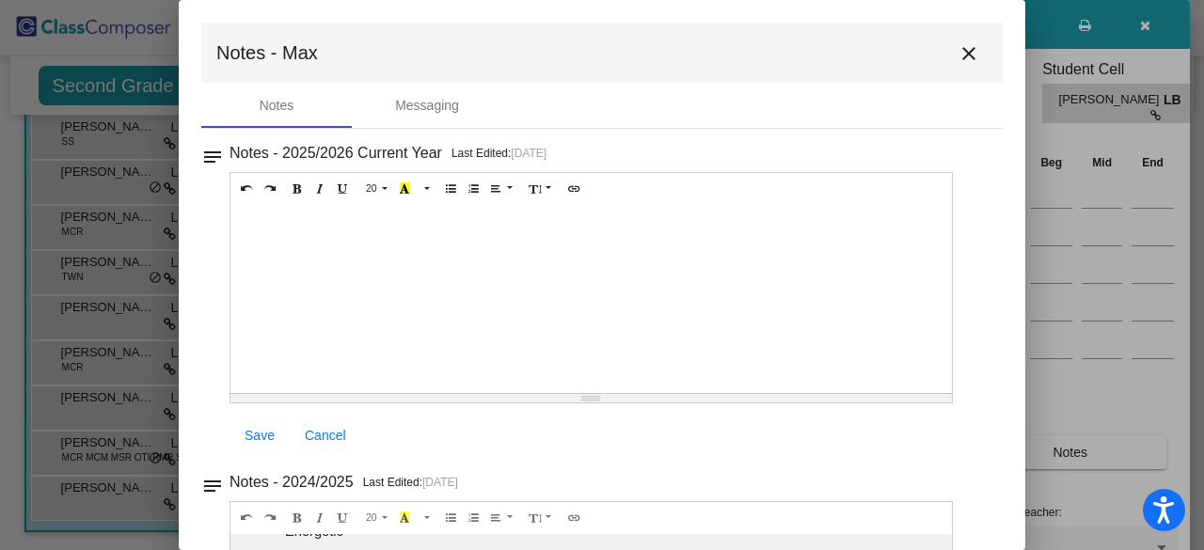
click at [961, 54] on mat-icon "close" at bounding box center [969, 53] width 23 height 23
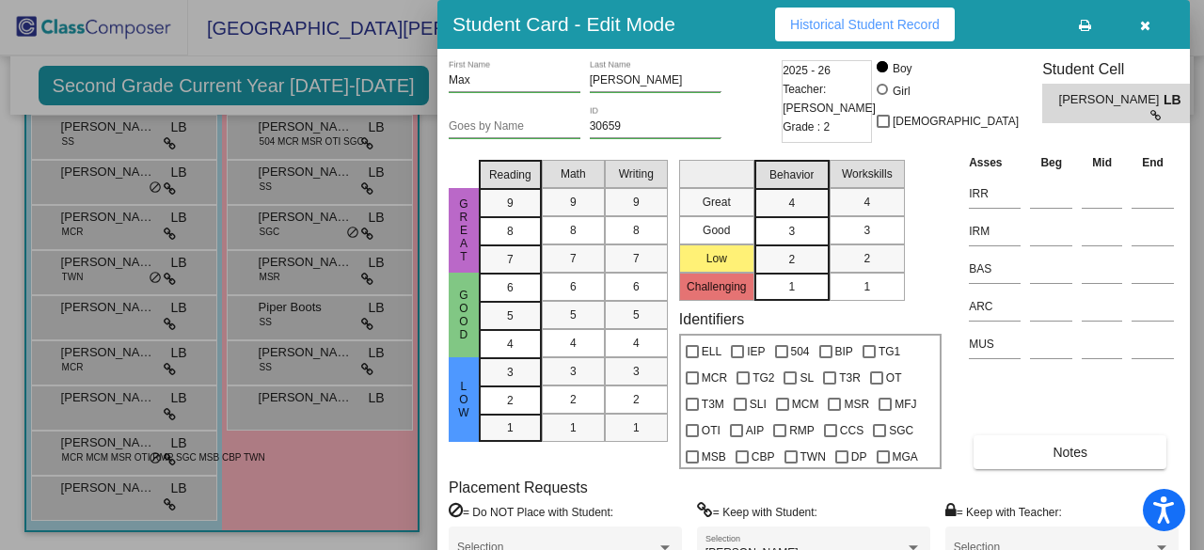
click at [83, 441] on div at bounding box center [602, 275] width 1204 height 550
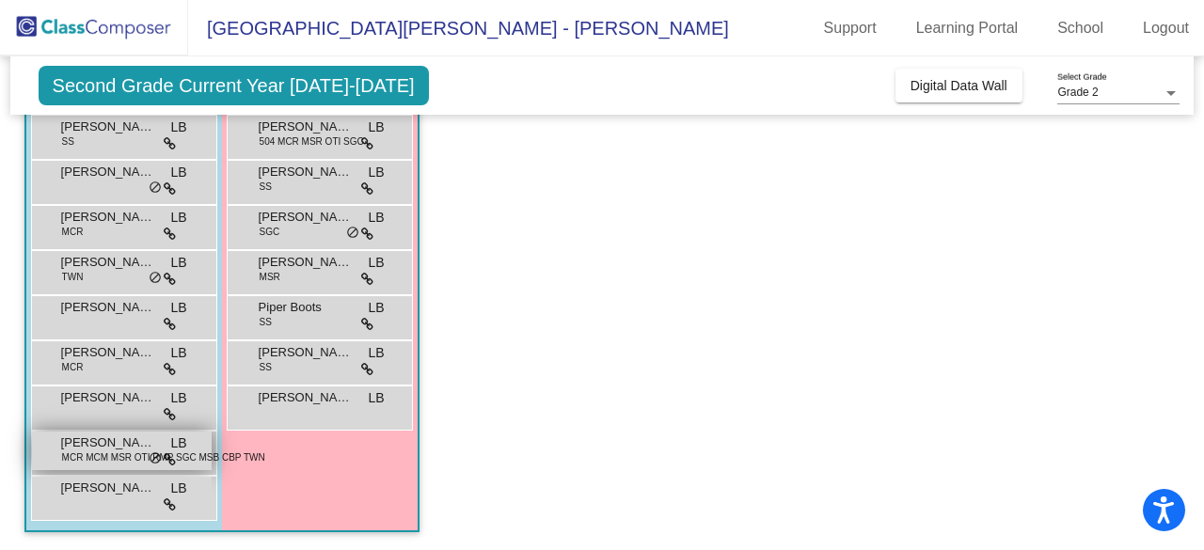
click at [101, 456] on span "MCR MCM MSR OTI RMP SGC MSB CBP TWN" at bounding box center [163, 458] width 203 height 14
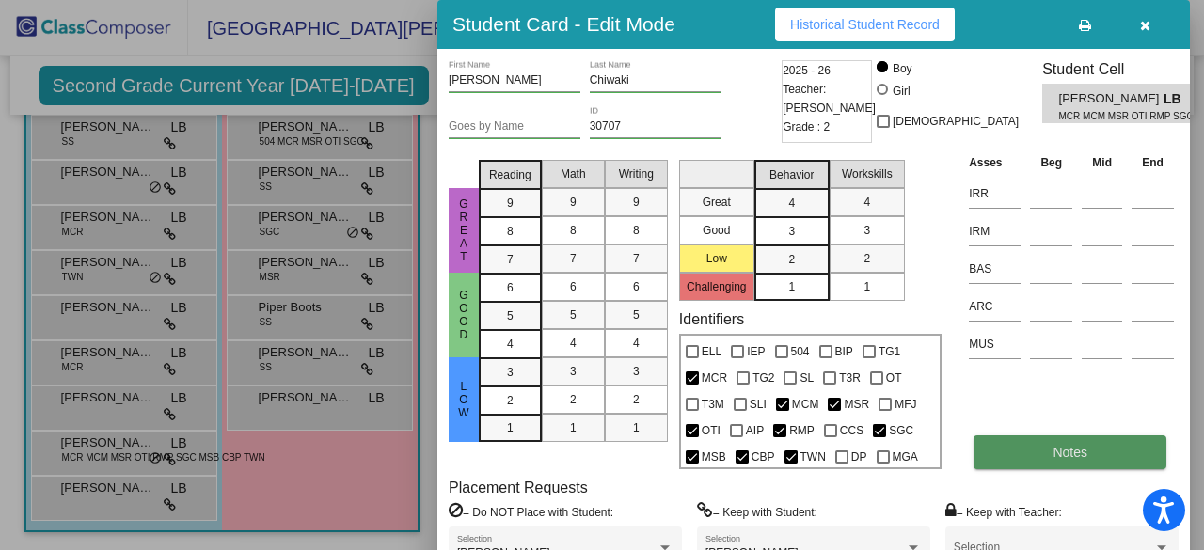
click at [1061, 443] on button "Notes" at bounding box center [1070, 453] width 193 height 34
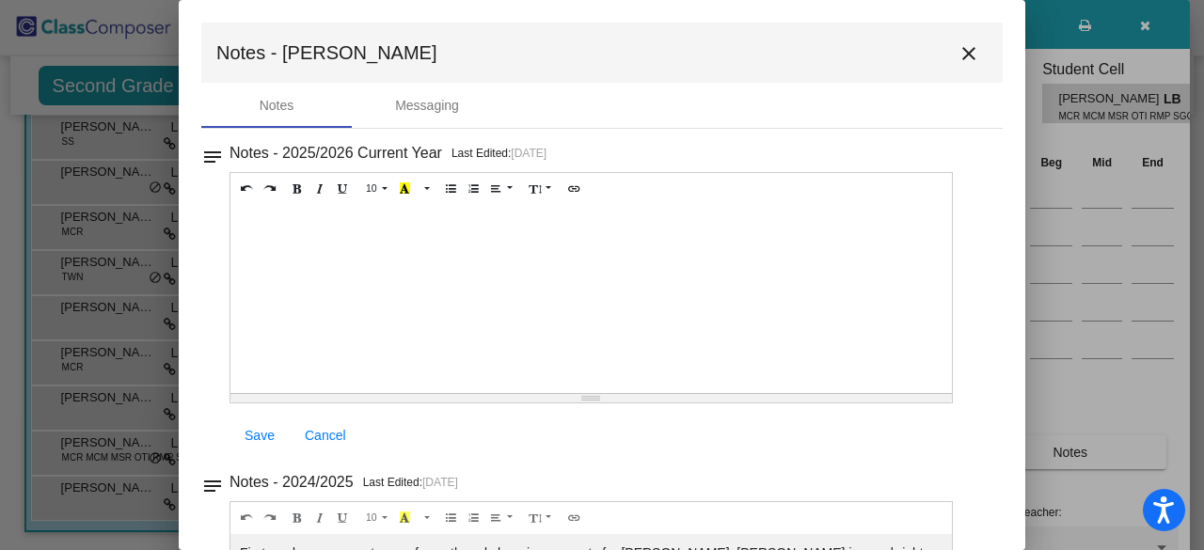
click at [962, 54] on mat-icon "close" at bounding box center [969, 53] width 23 height 23
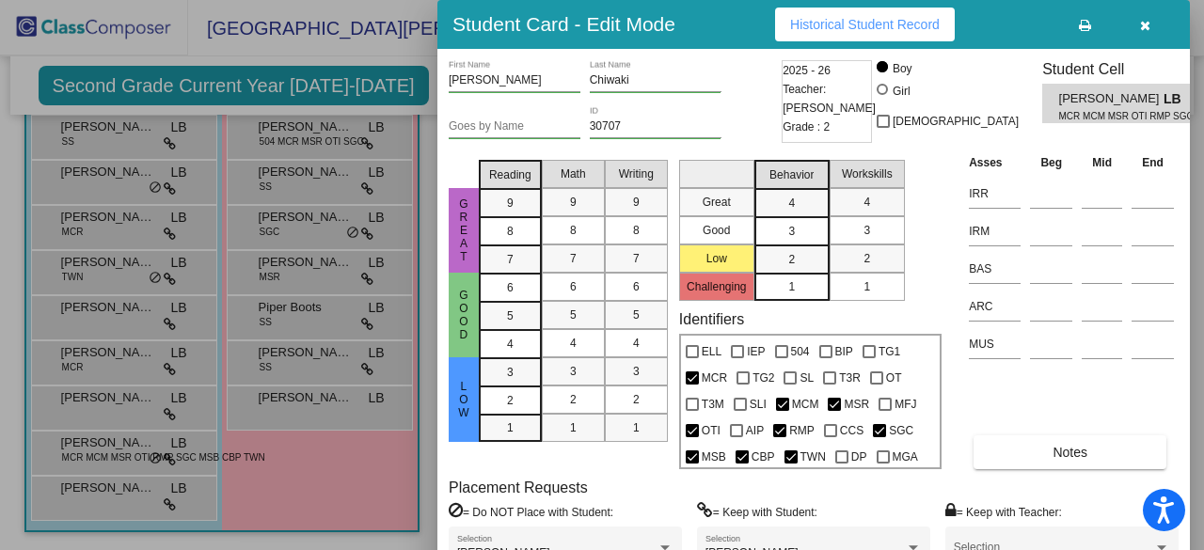
click at [86, 493] on div at bounding box center [602, 275] width 1204 height 550
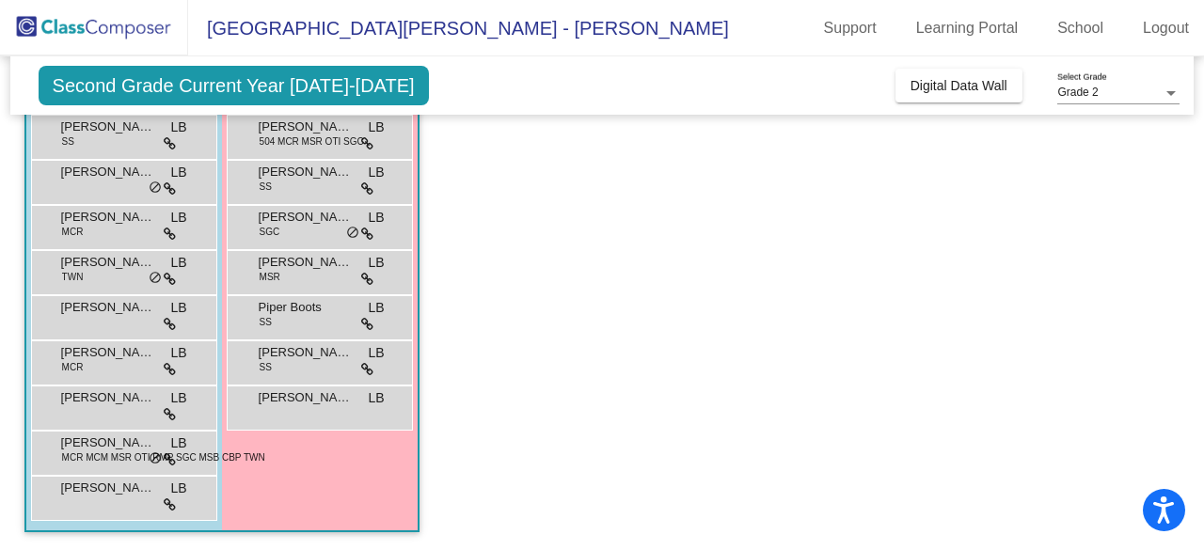
click at [86, 493] on span "[PERSON_NAME]" at bounding box center [108, 488] width 94 height 19
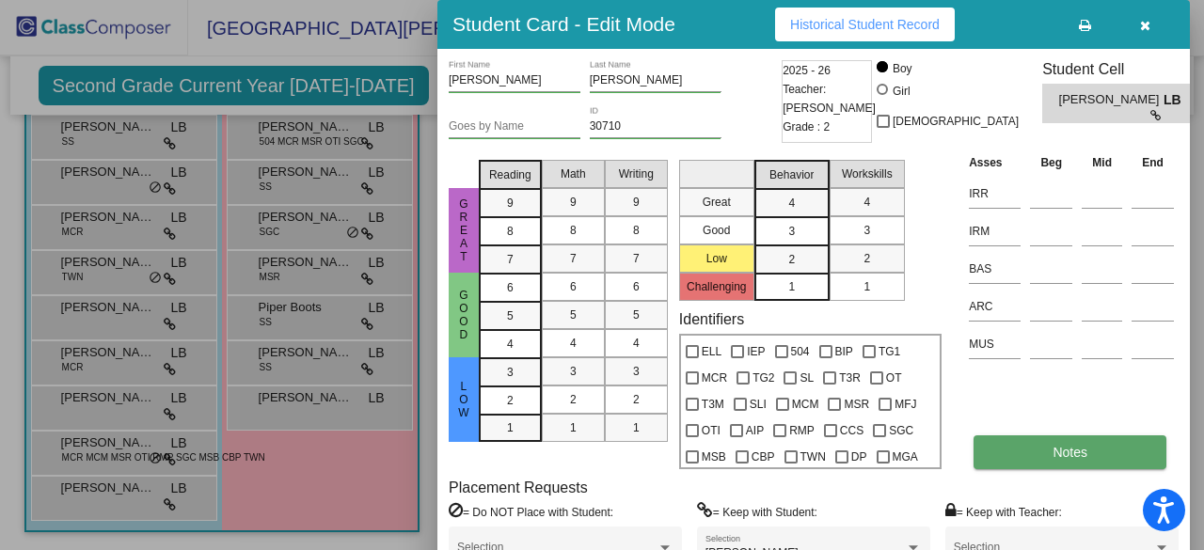
click at [1127, 443] on button "Notes" at bounding box center [1070, 453] width 193 height 34
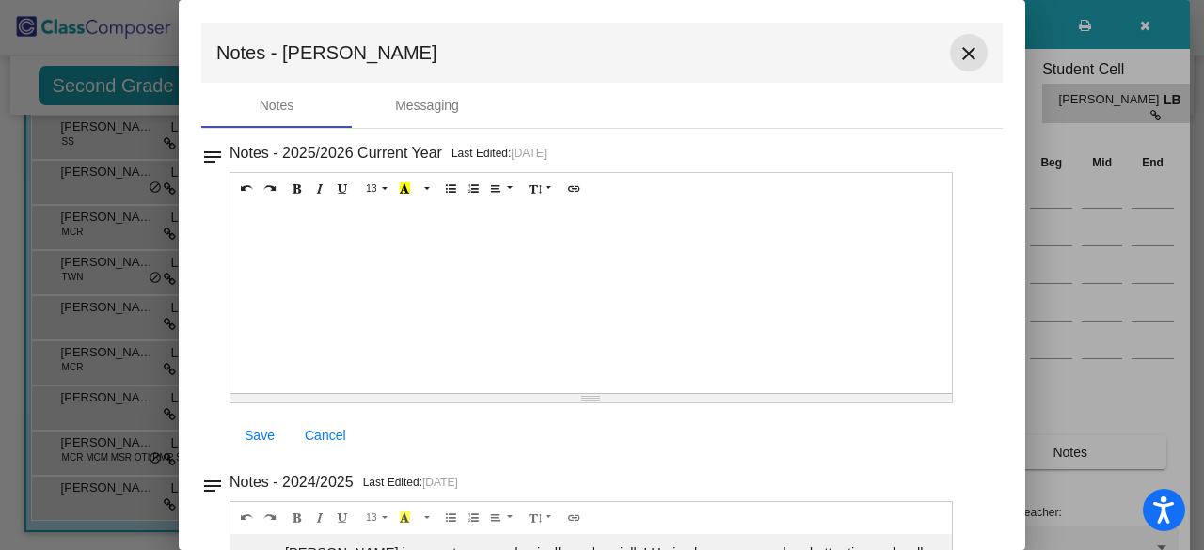
click at [960, 59] on mat-icon "close" at bounding box center [969, 53] width 23 height 23
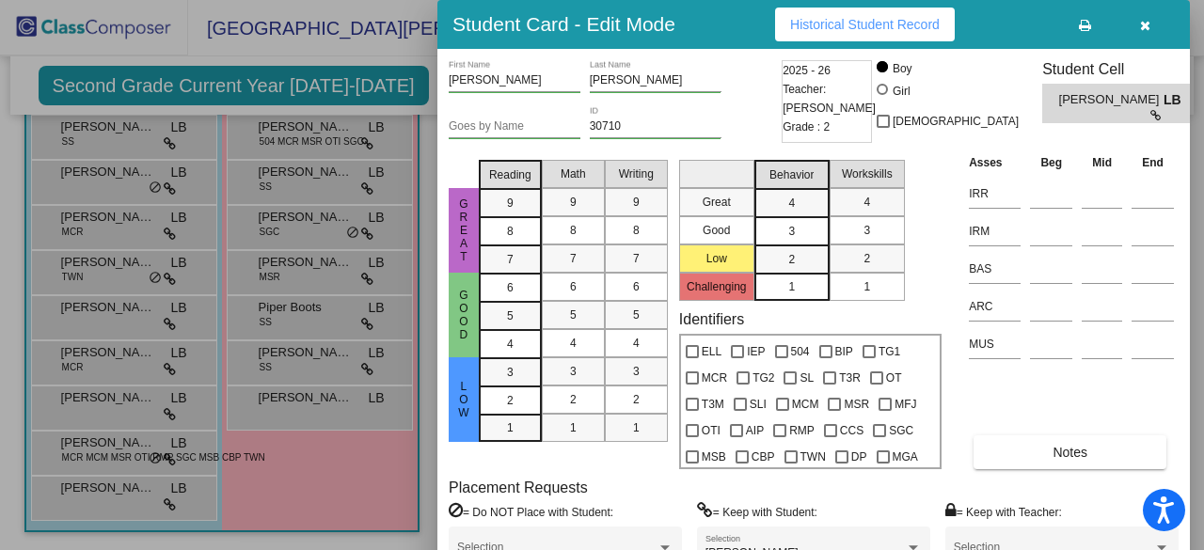
click at [47, 380] on div at bounding box center [602, 275] width 1204 height 550
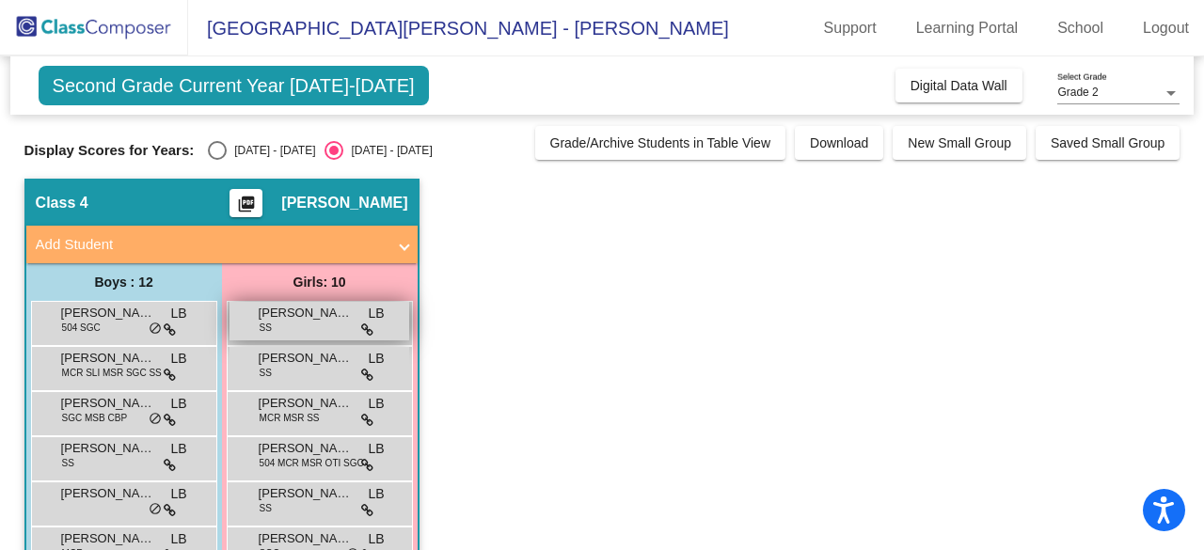
click at [279, 317] on span "[PERSON_NAME]" at bounding box center [306, 313] width 94 height 19
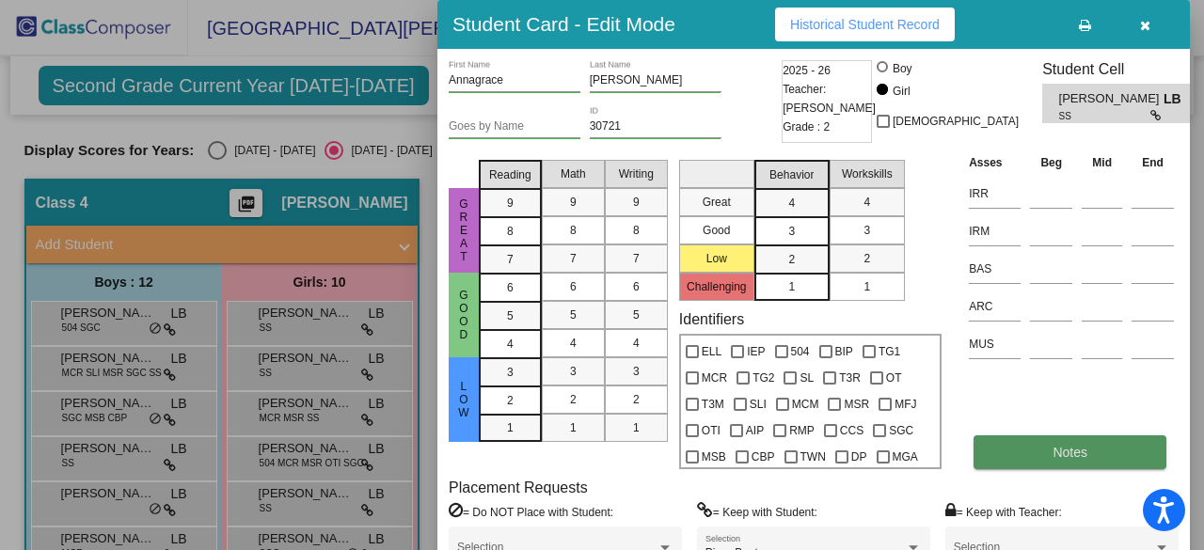
click at [1037, 455] on button "Notes" at bounding box center [1070, 453] width 193 height 34
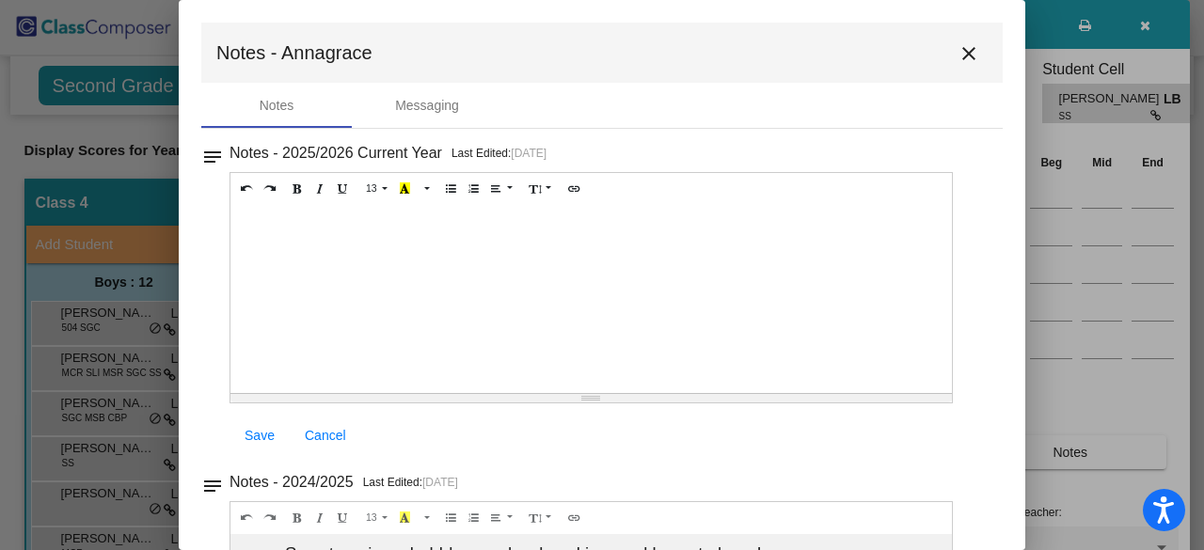
click at [964, 52] on mat-icon "close" at bounding box center [969, 53] width 23 height 23
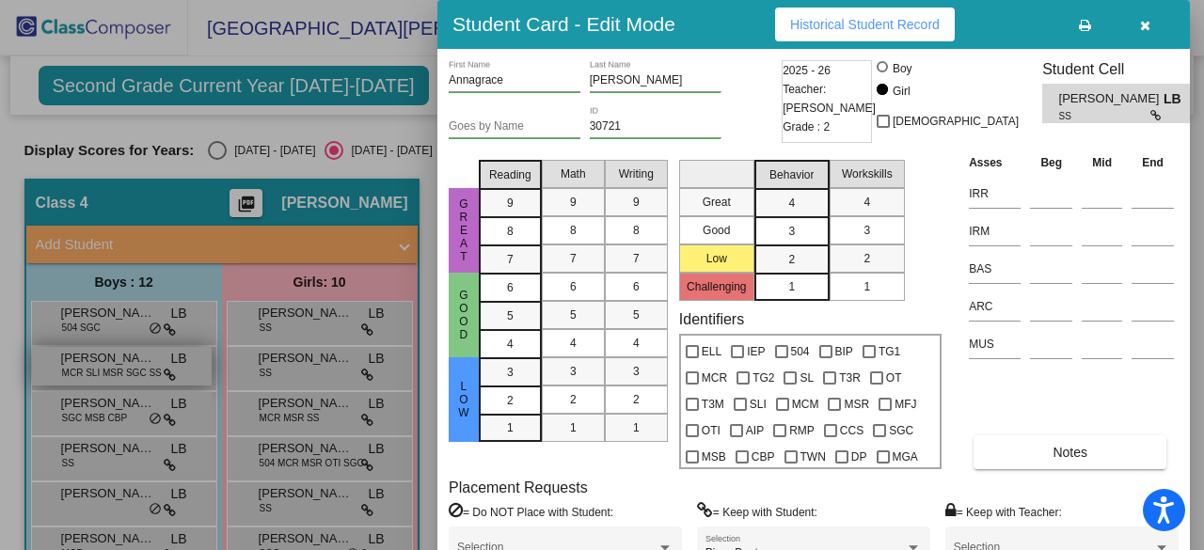
click at [96, 375] on div at bounding box center [602, 275] width 1204 height 550
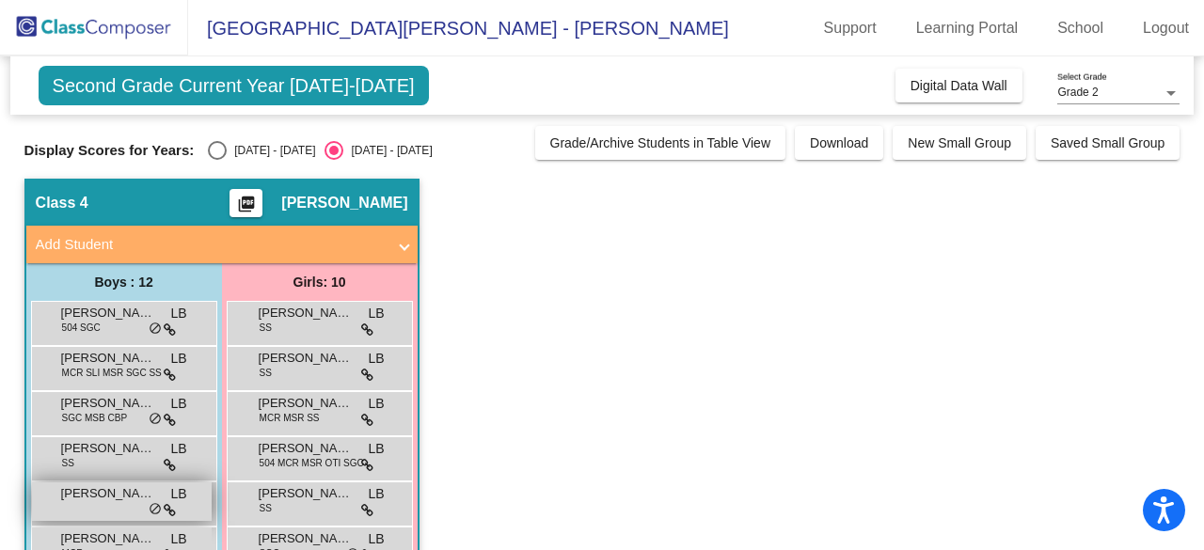
scroll to position [188, 0]
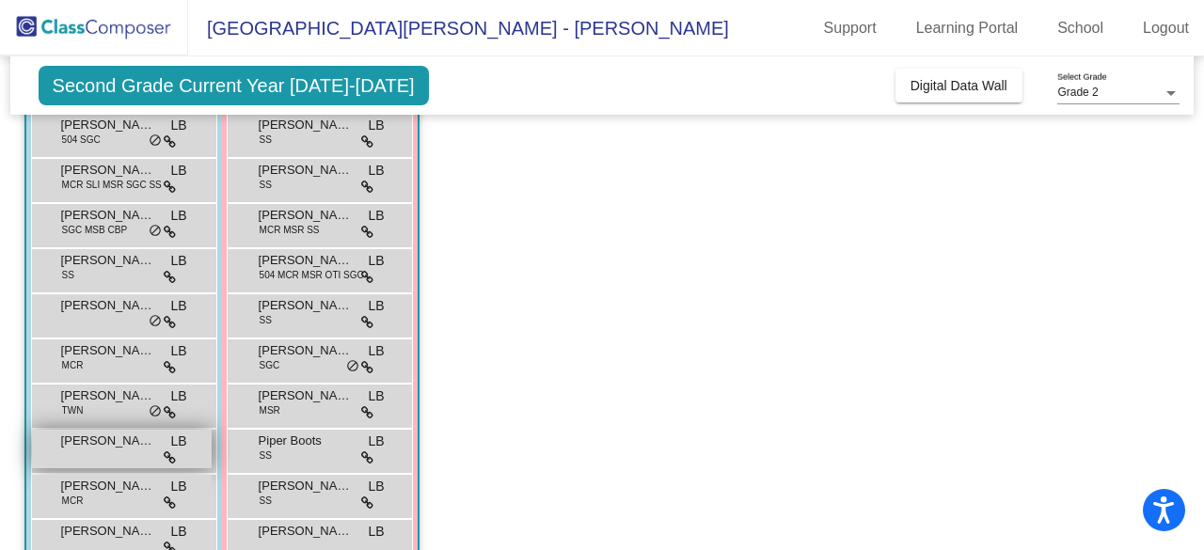
click at [117, 458] on div "[PERSON_NAME] [PERSON_NAME] lock do_not_disturb_alt" at bounding box center [122, 449] width 180 height 39
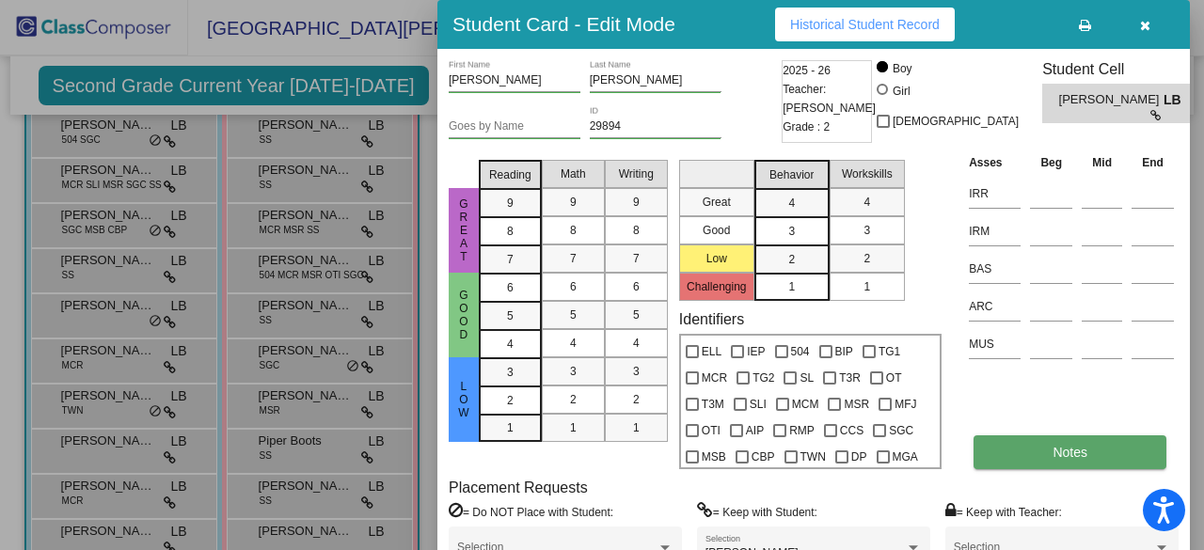
click at [1016, 438] on button "Notes" at bounding box center [1070, 453] width 193 height 34
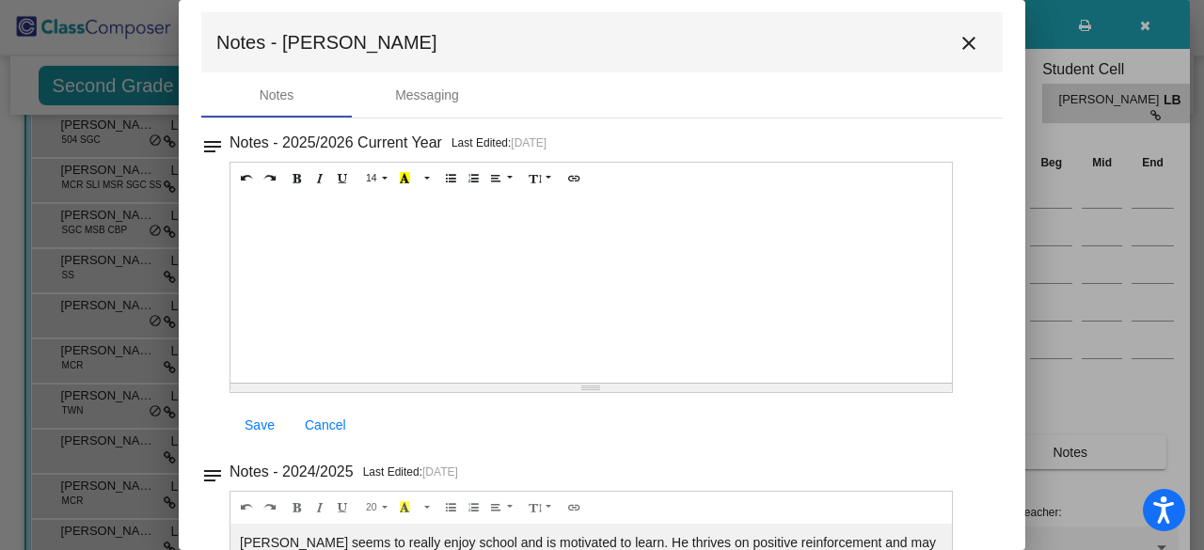
scroll to position [0, 0]
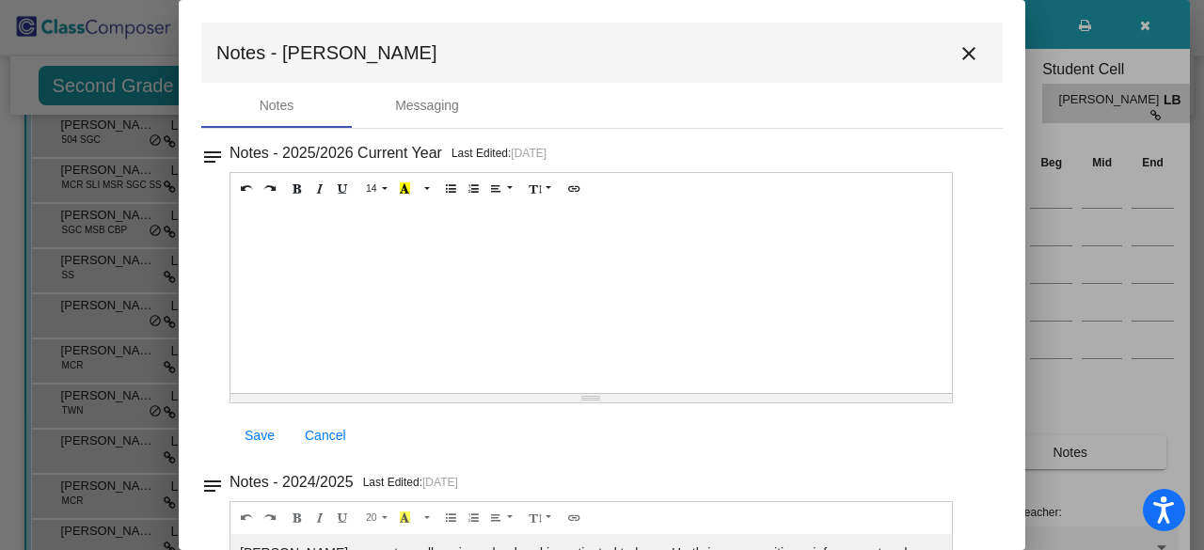
click at [958, 57] on mat-icon "close" at bounding box center [969, 53] width 23 height 23
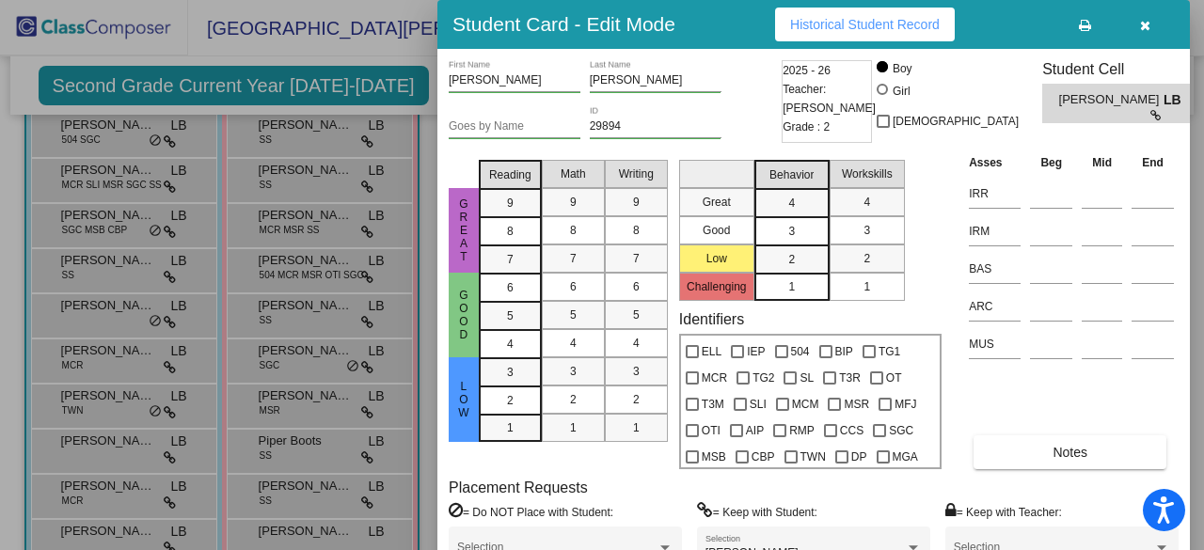
click at [129, 285] on div at bounding box center [602, 275] width 1204 height 550
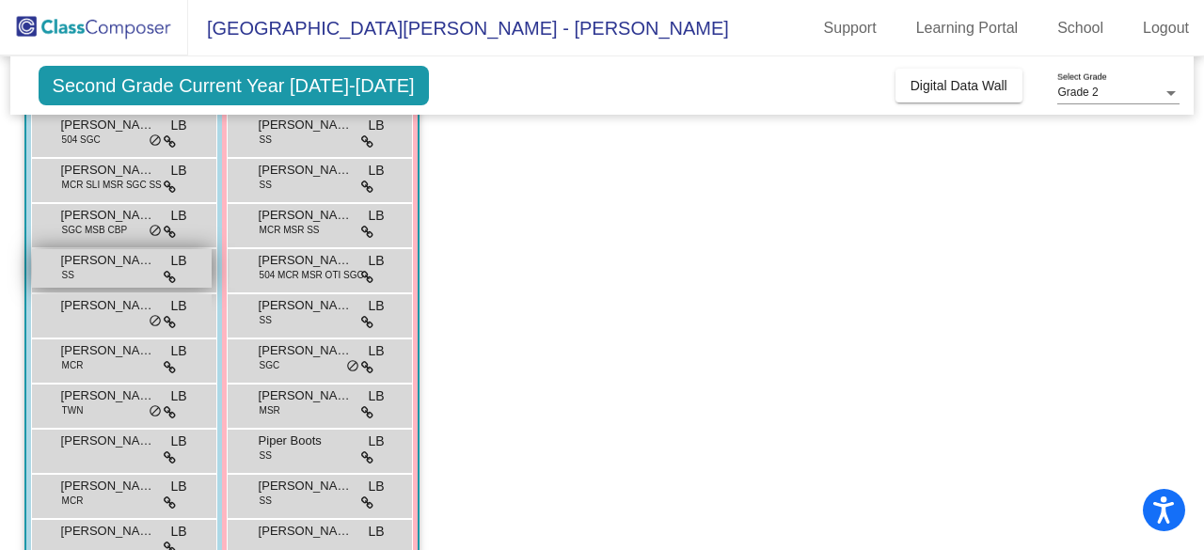
click at [114, 263] on span "[PERSON_NAME]" at bounding box center [108, 260] width 94 height 19
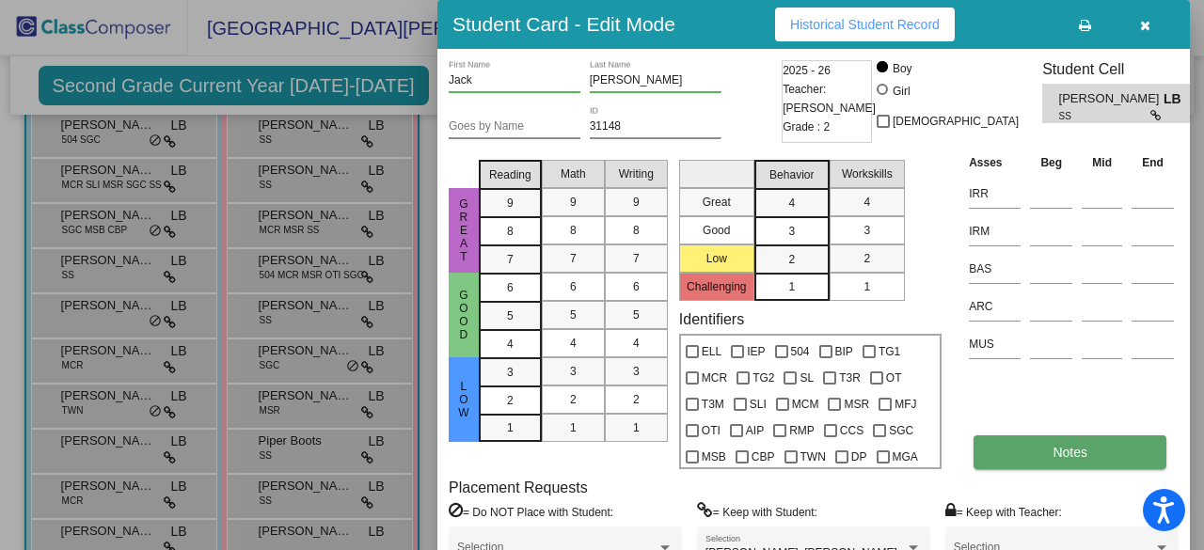
click at [1091, 462] on button "Notes" at bounding box center [1070, 453] width 193 height 34
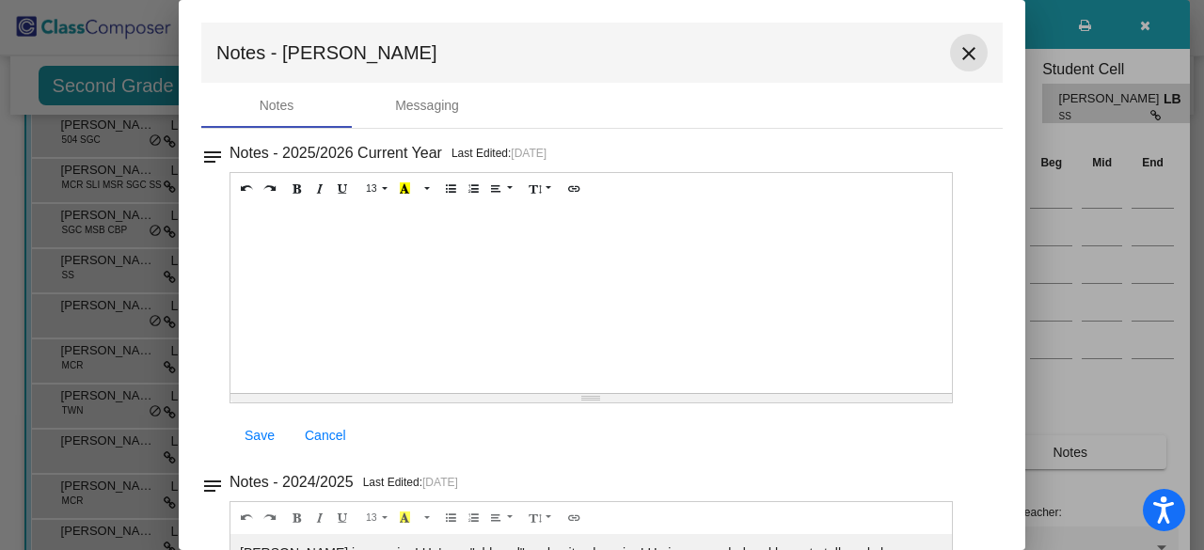
click at [964, 50] on mat-icon "close" at bounding box center [969, 53] width 23 height 23
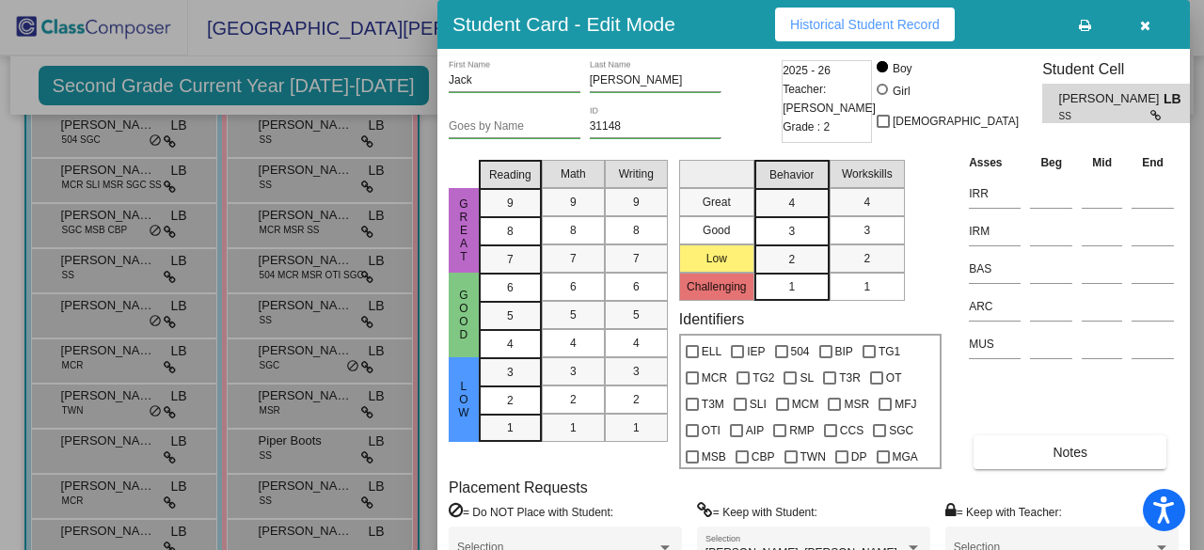
click at [117, 477] on div at bounding box center [602, 275] width 1204 height 550
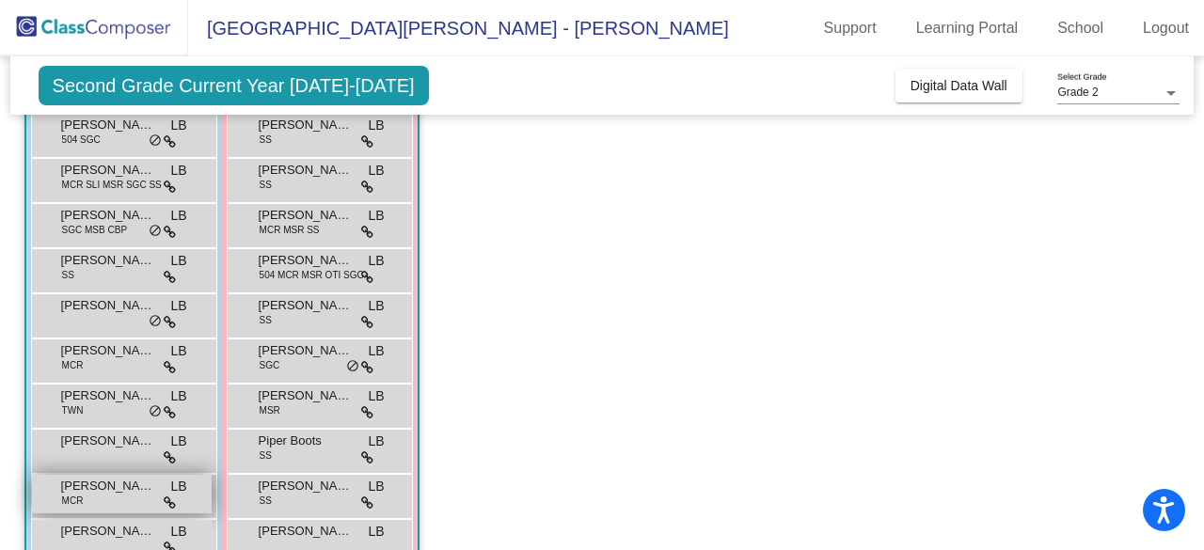
click at [108, 493] on span "[PERSON_NAME]" at bounding box center [108, 486] width 94 height 19
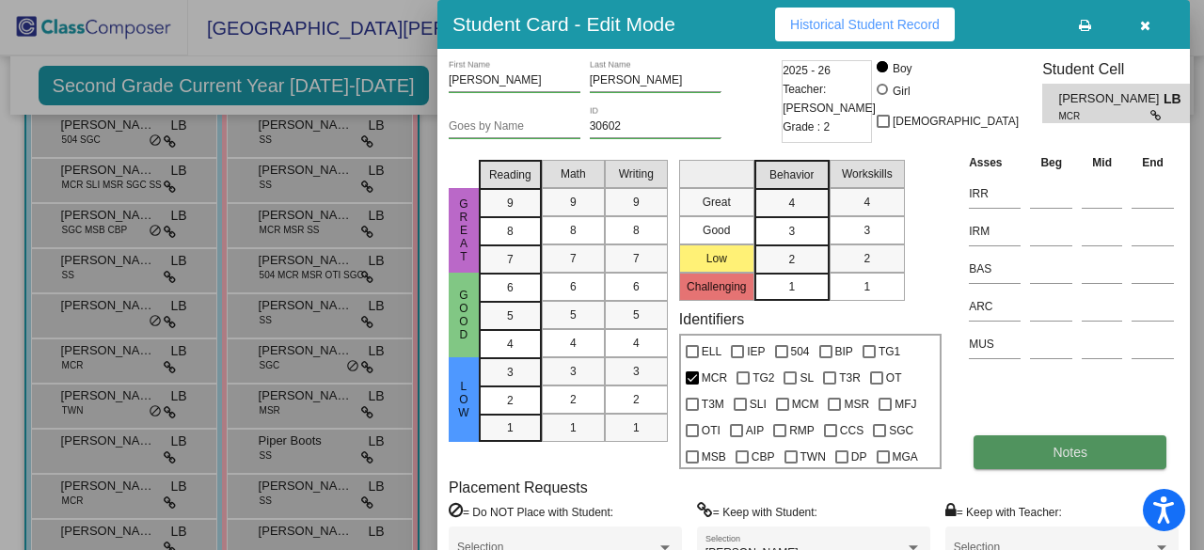
click at [996, 449] on button "Notes" at bounding box center [1070, 453] width 193 height 34
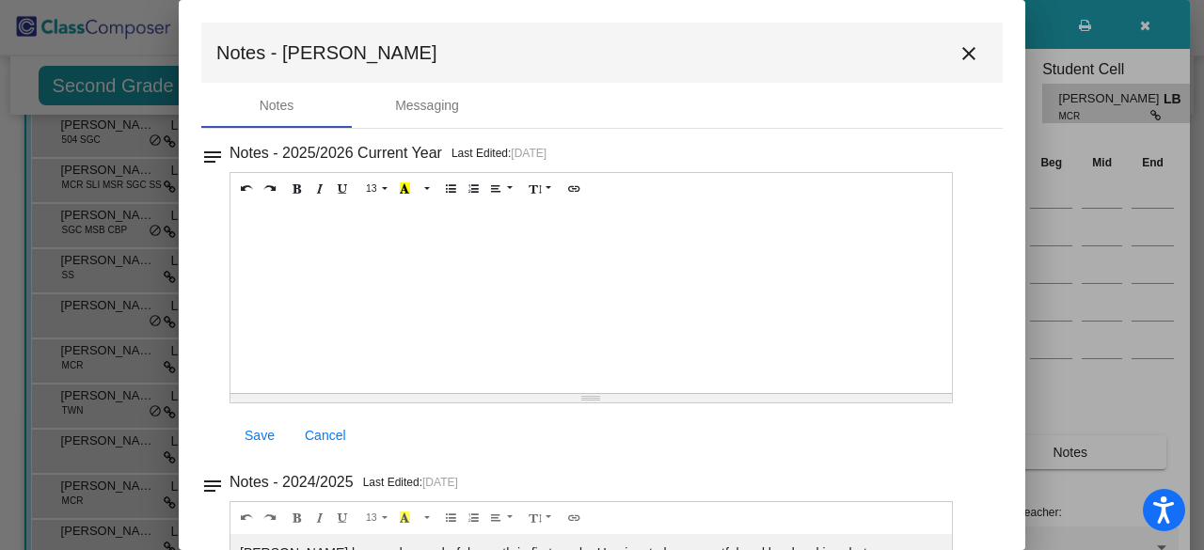
click at [962, 59] on mat-icon "close" at bounding box center [969, 53] width 23 height 23
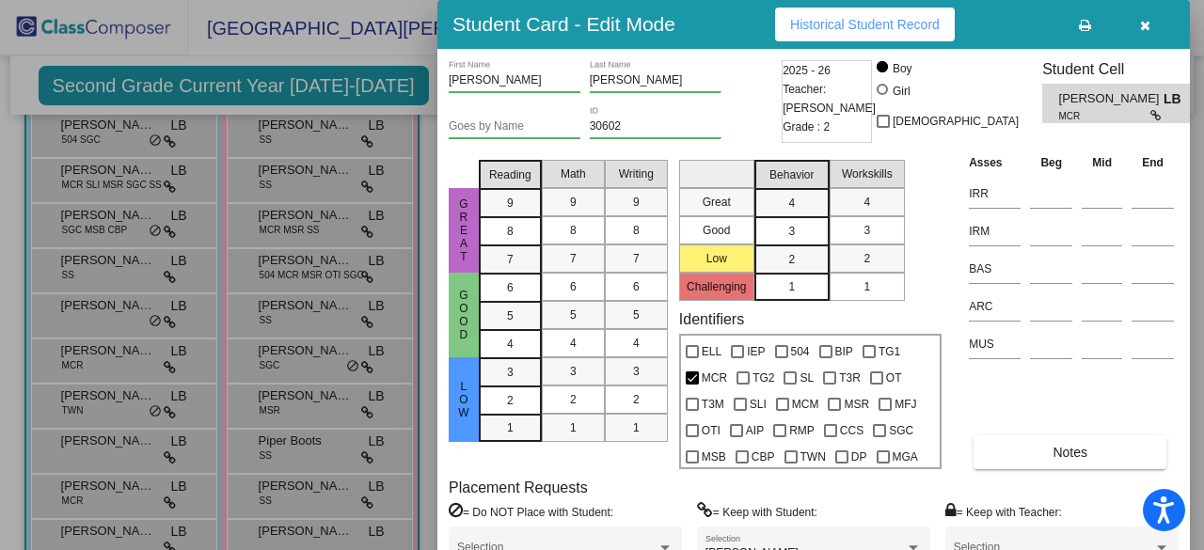
click at [311, 374] on div at bounding box center [602, 275] width 1204 height 550
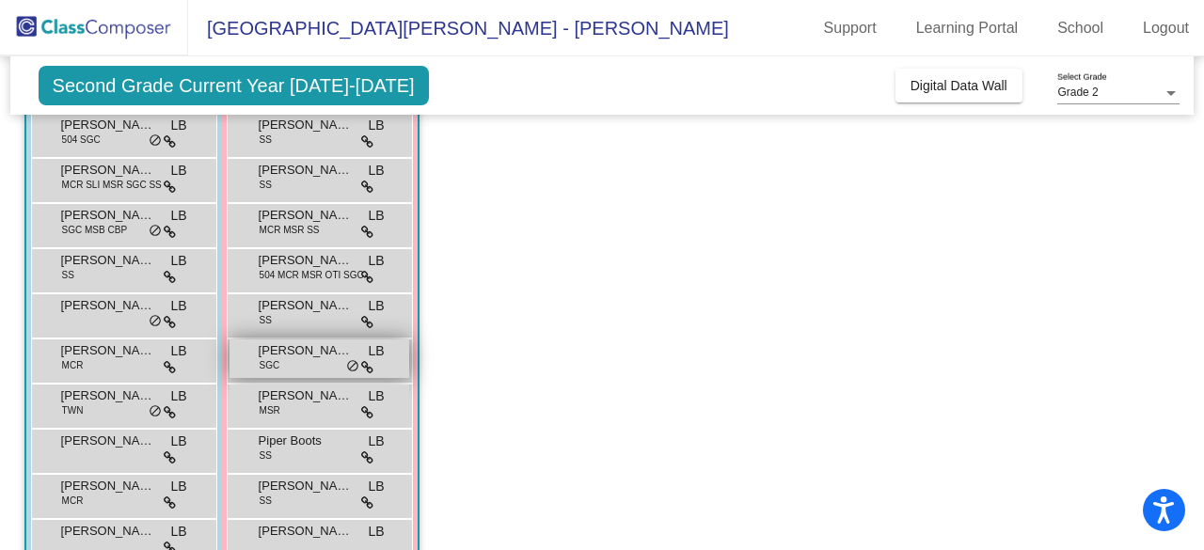
click at [303, 364] on div "[PERSON_NAME] SGC LB lock do_not_disturb_alt" at bounding box center [320, 359] width 180 height 39
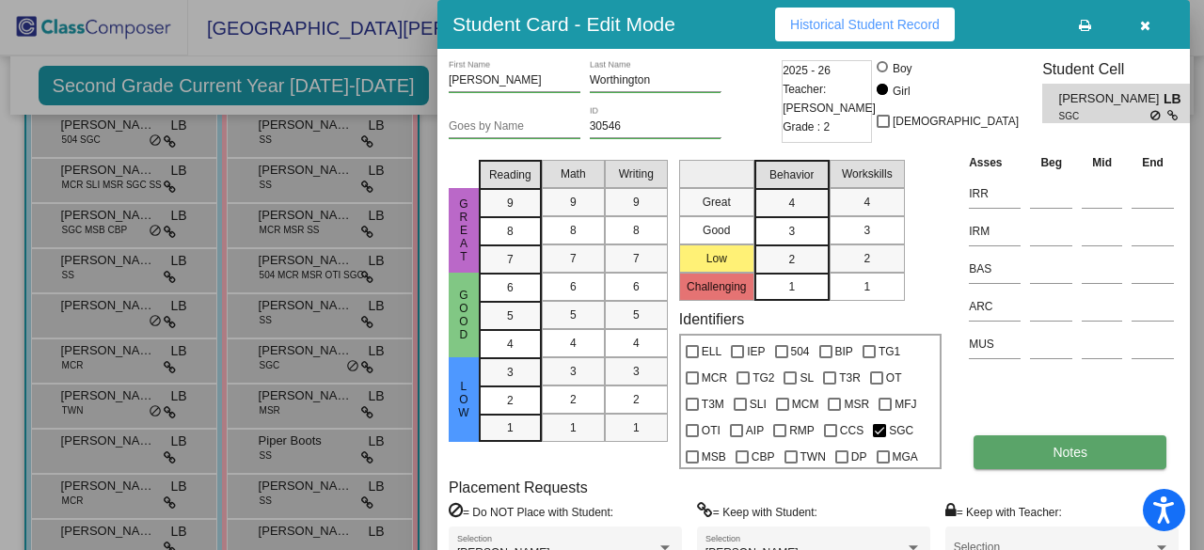
click at [1046, 454] on button "Notes" at bounding box center [1070, 453] width 193 height 34
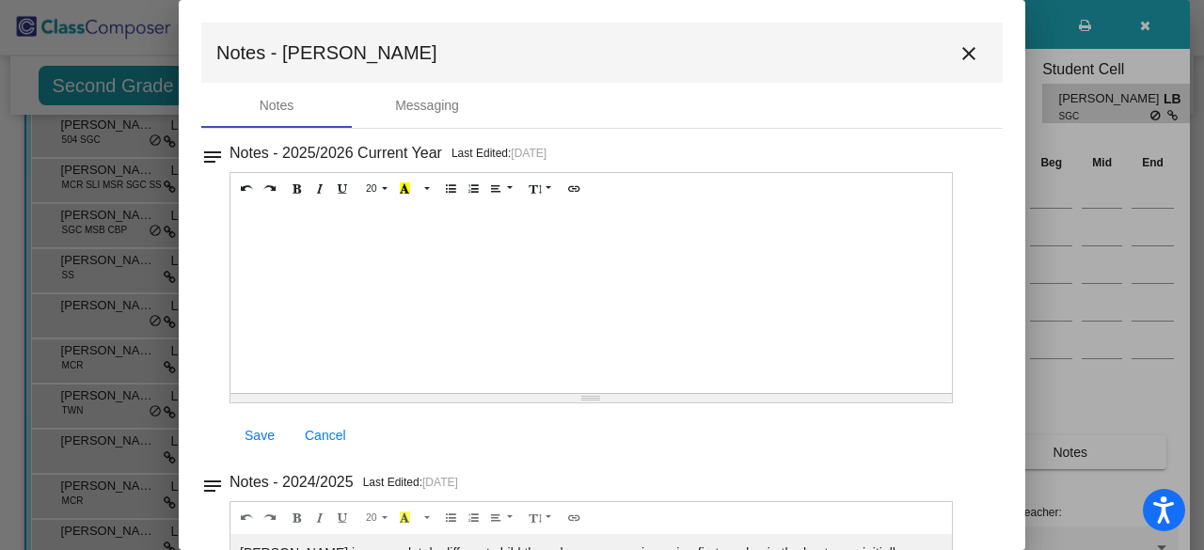
click at [963, 57] on mat-icon "close" at bounding box center [969, 53] width 23 height 23
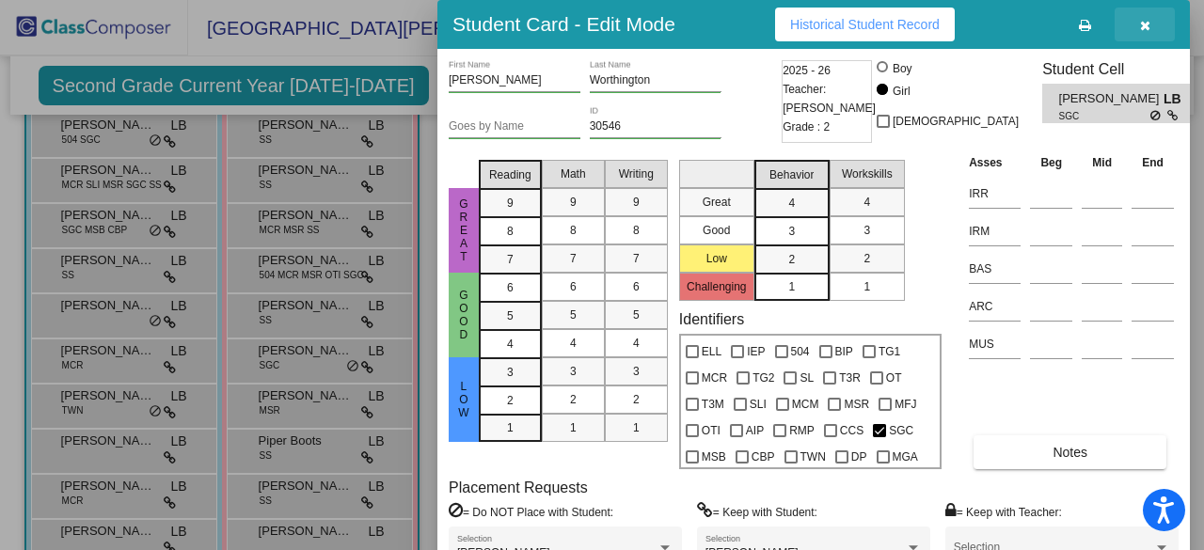
click at [1147, 21] on icon "button" at bounding box center [1145, 25] width 10 height 13
